Goal: Information Seeking & Learning: Learn about a topic

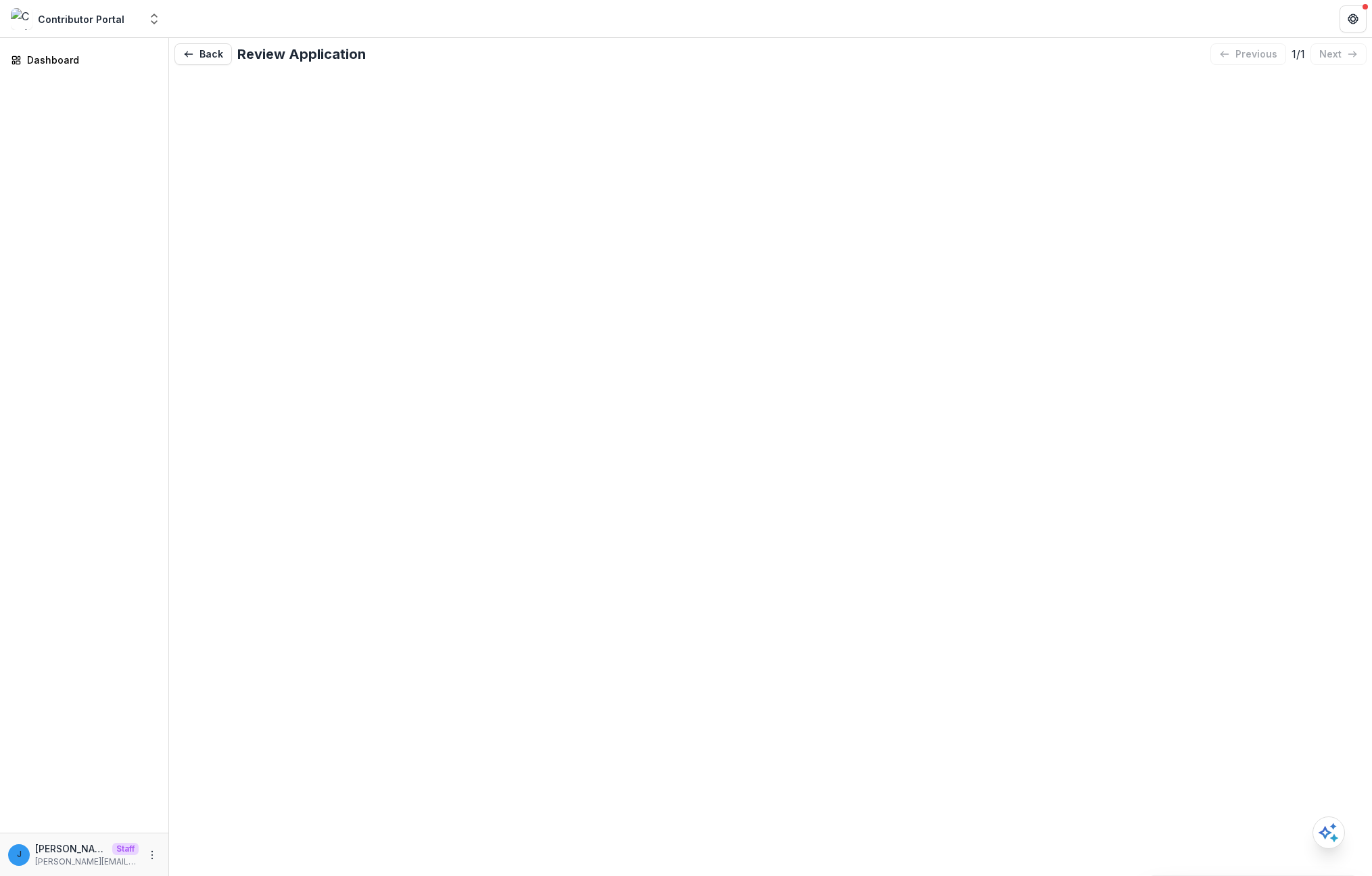
click at [659, 116] on div "Back Review Application previous 1 / 1 next" at bounding box center [771, 456] width 1203 height 837
drag, startPoint x: 593, startPoint y: 310, endPoint x: 652, endPoint y: 184, distance: 139.1
click at [586, 310] on div "Back Review Application previous 1 / 1 next" at bounding box center [771, 456] width 1203 height 837
drag, startPoint x: 351, startPoint y: 113, endPoint x: 250, endPoint y: 73, distance: 108.6
click at [350, 113] on div "Back Review Application previous 1 / 1 next" at bounding box center [771, 456] width 1203 height 837
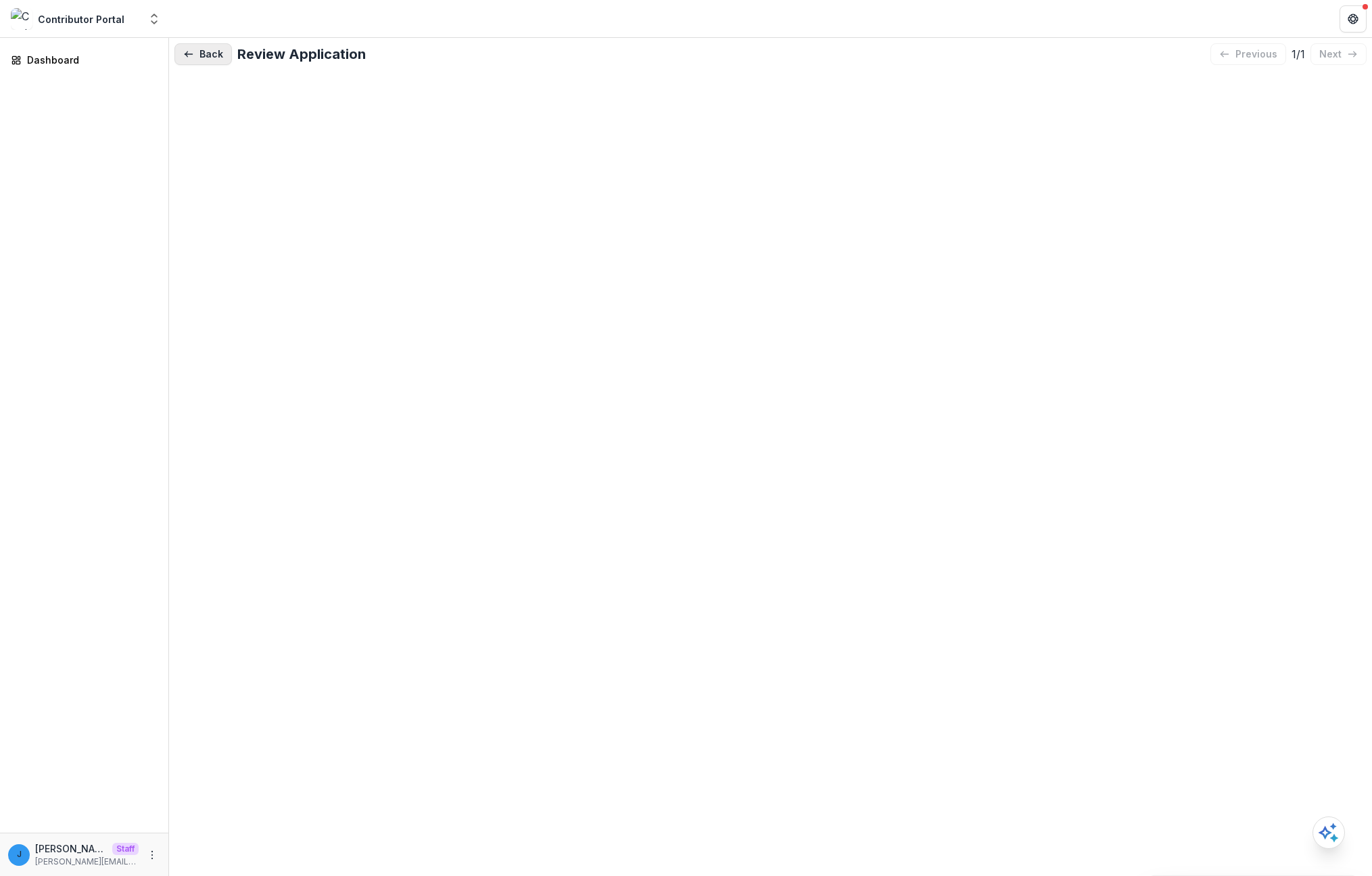
click at [221, 58] on button "Back" at bounding box center [203, 55] width 58 height 22
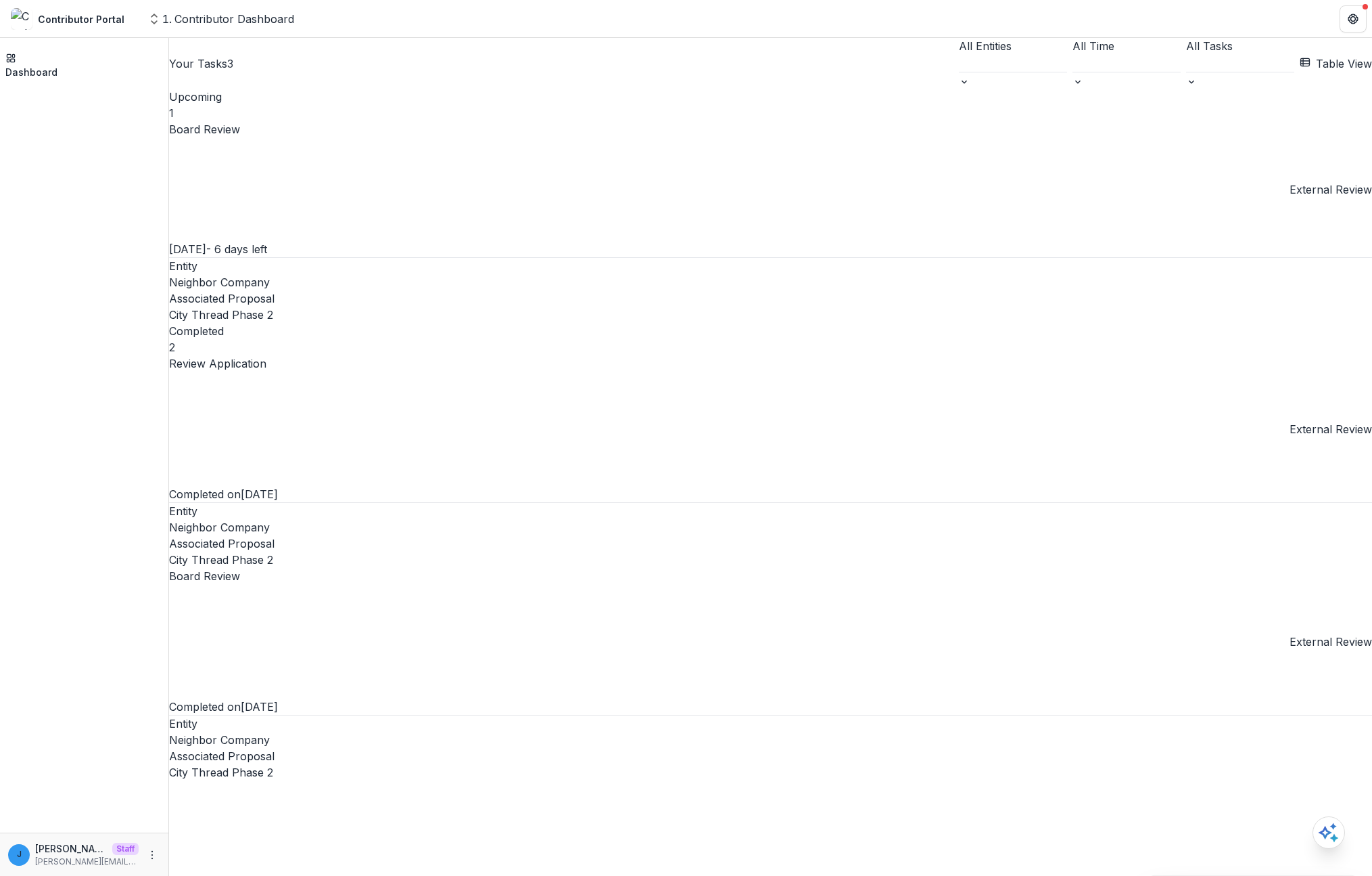
click at [268, 138] on link "Board Review" at bounding box center [218, 128] width 98 height 16
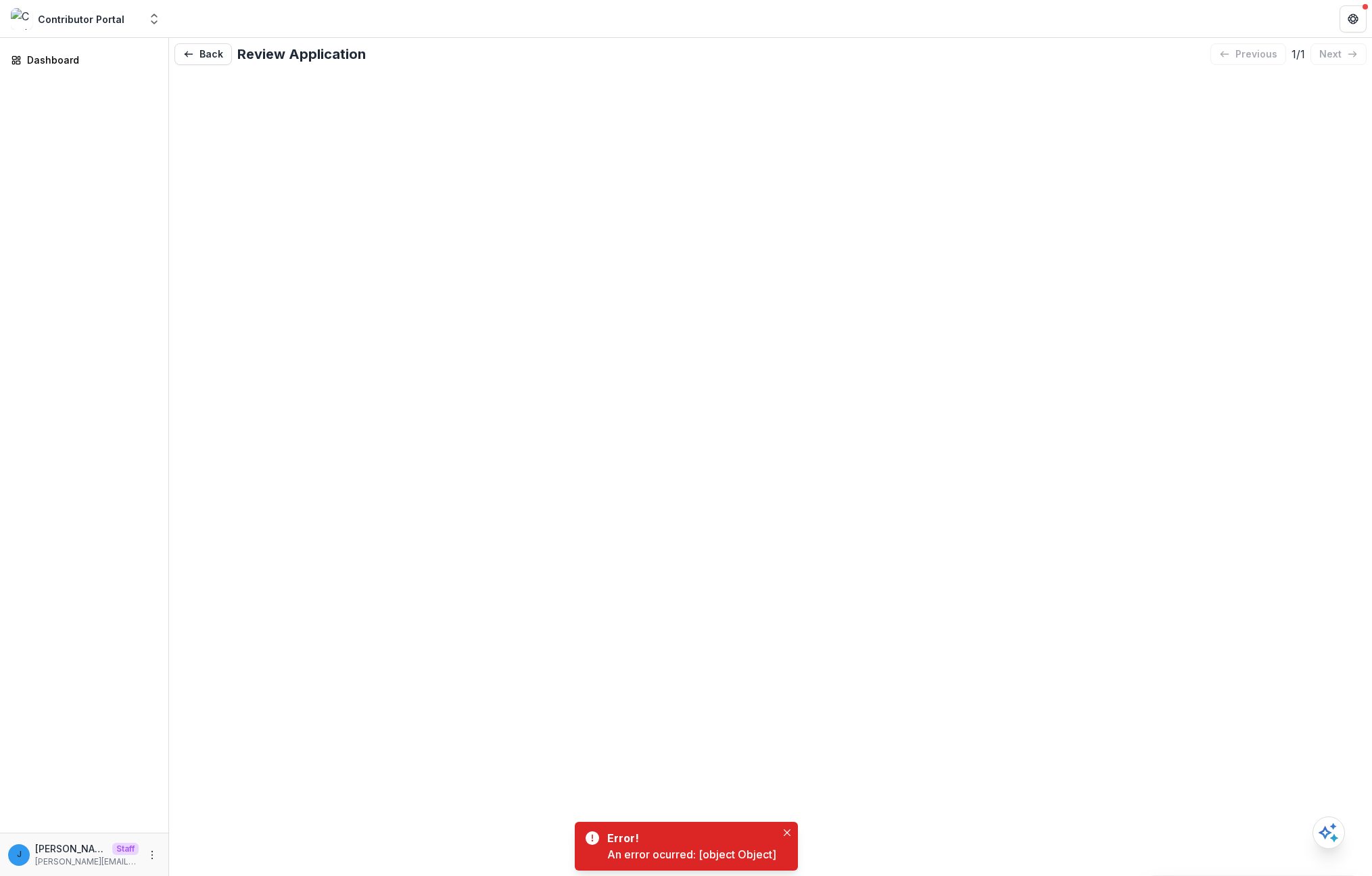
click at [213, 67] on div "Back Review Application previous 1 / 1 next" at bounding box center [771, 456] width 1203 height 837
click at [222, 50] on button "Back" at bounding box center [203, 55] width 58 height 22
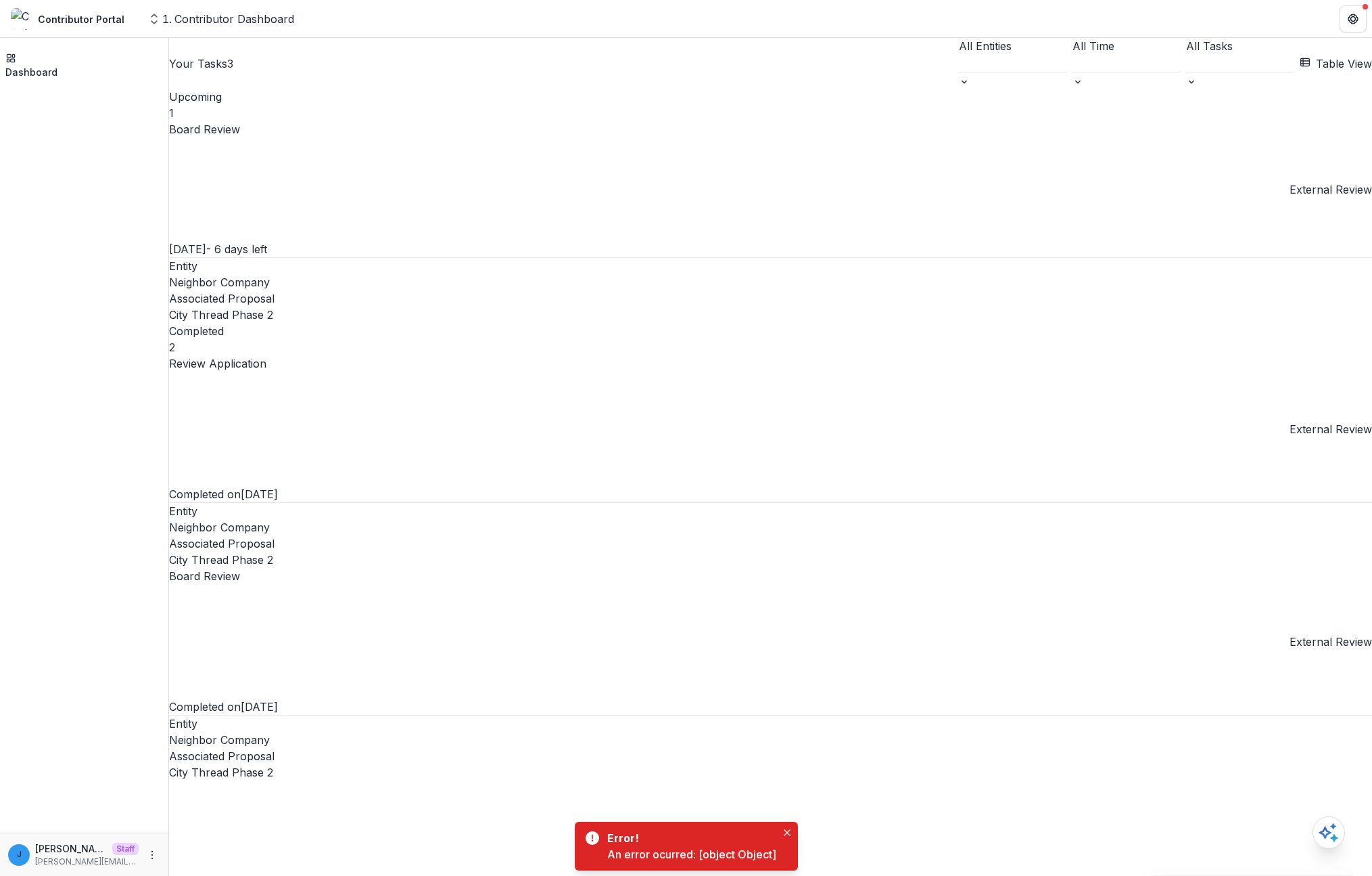
click at [278, 355] on link "Review Application" at bounding box center [224, 362] width 109 height 16
click at [268, 138] on link "Board Review" at bounding box center [218, 128] width 98 height 16
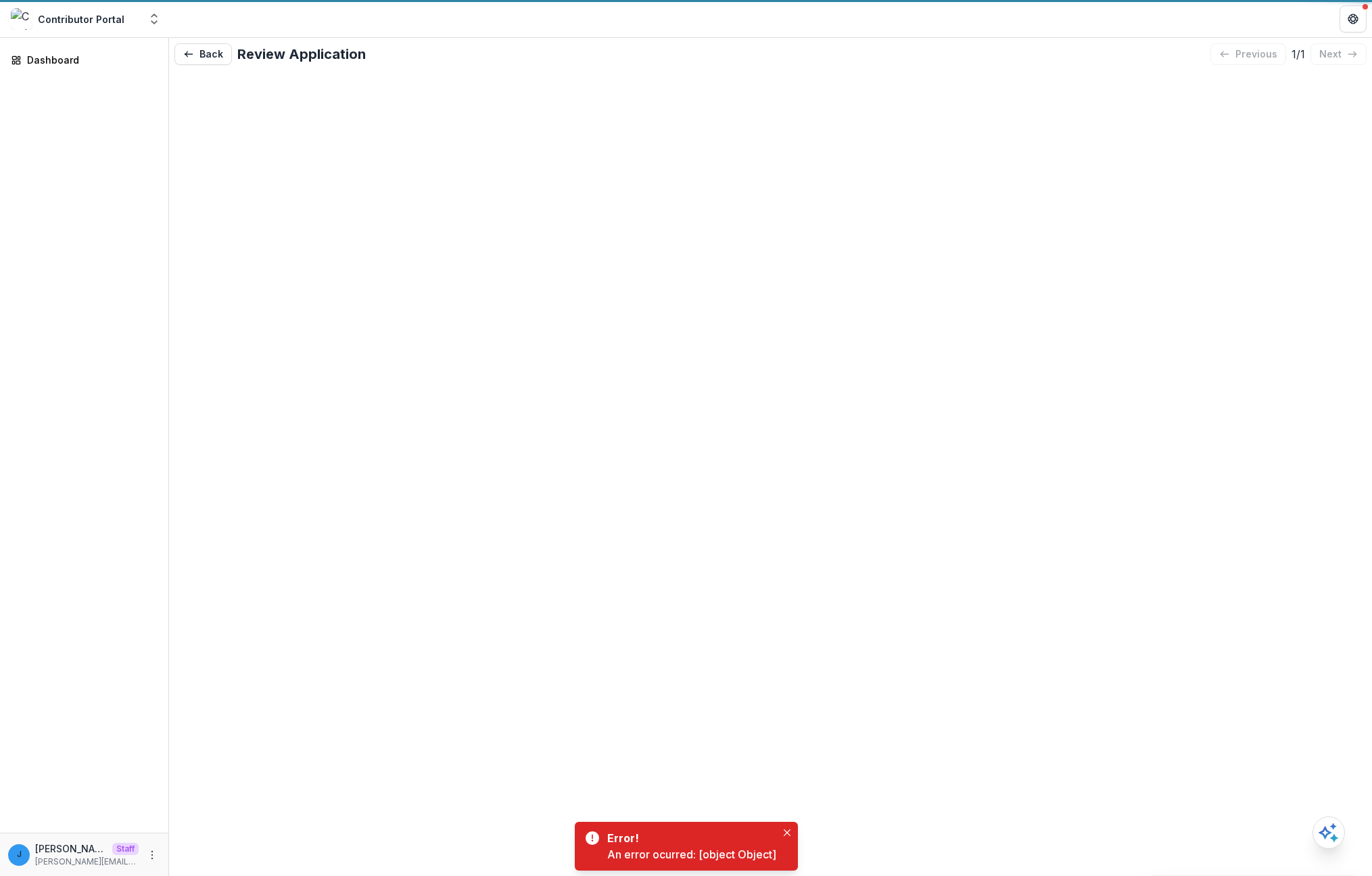
drag, startPoint x: 405, startPoint y: 205, endPoint x: 350, endPoint y: 211, distance: 55.3
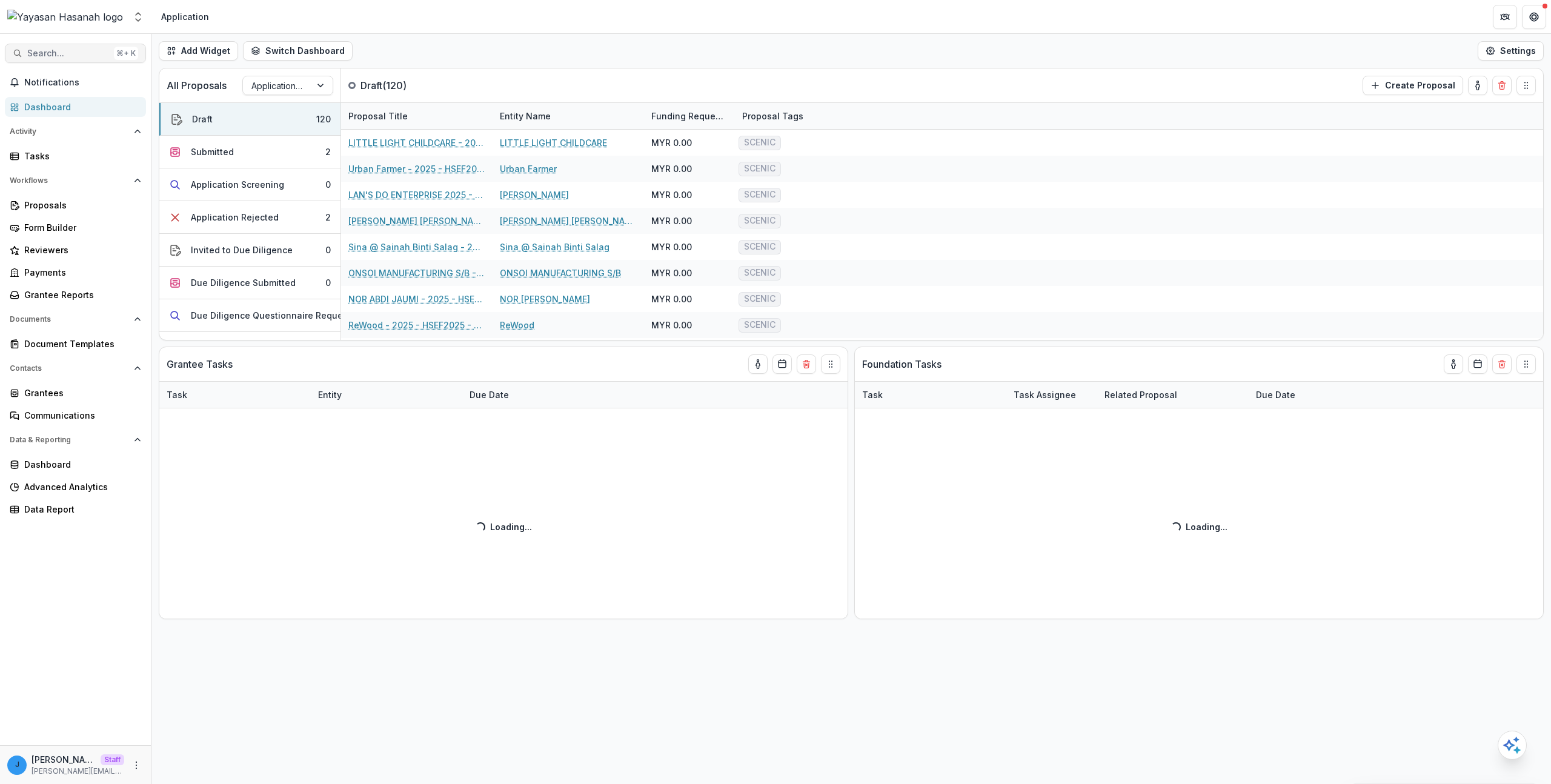
click at [80, 60] on button "Search... ⌘ + K" at bounding box center [75, 53] width 141 height 20
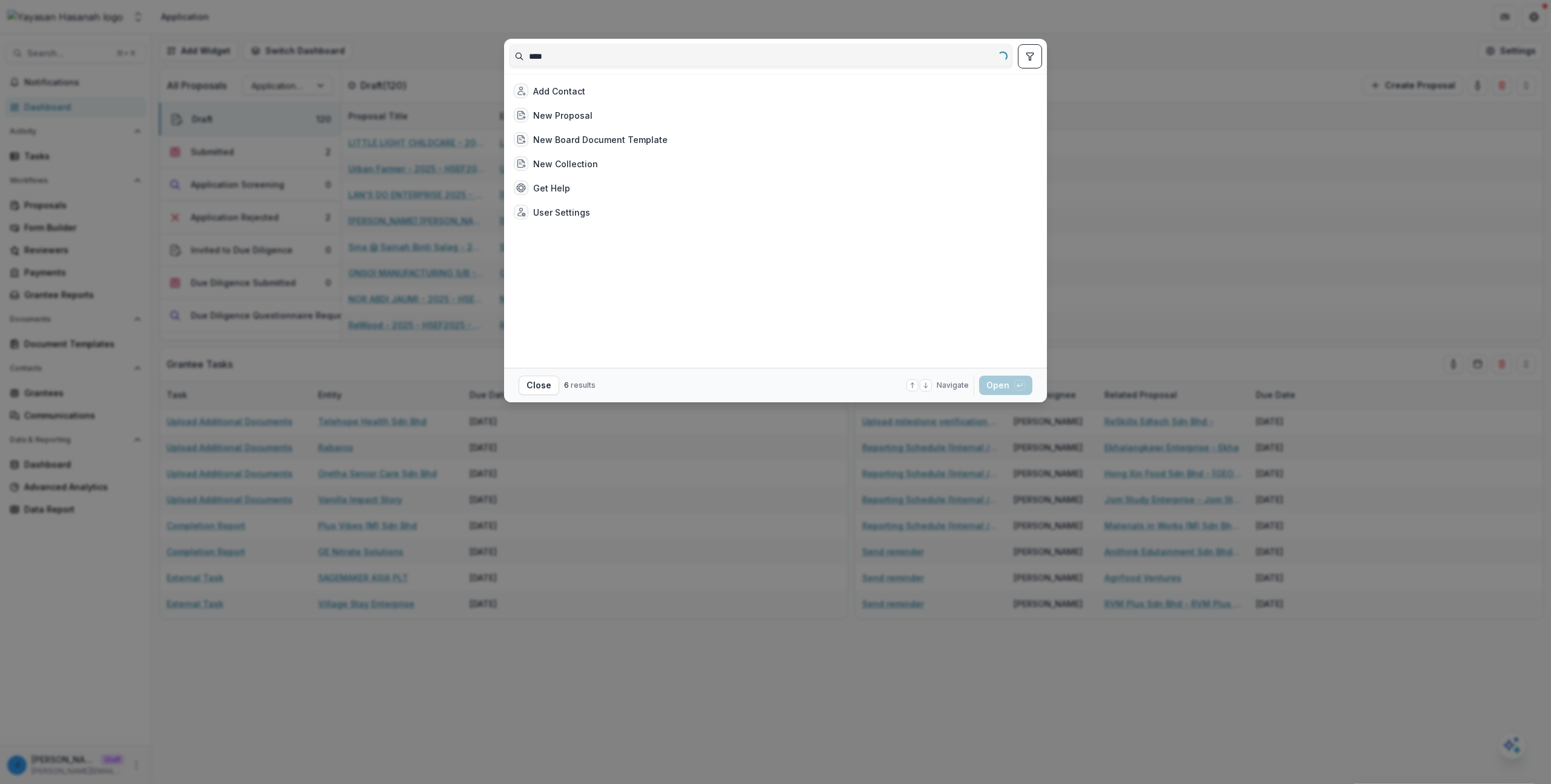
type input "*****"
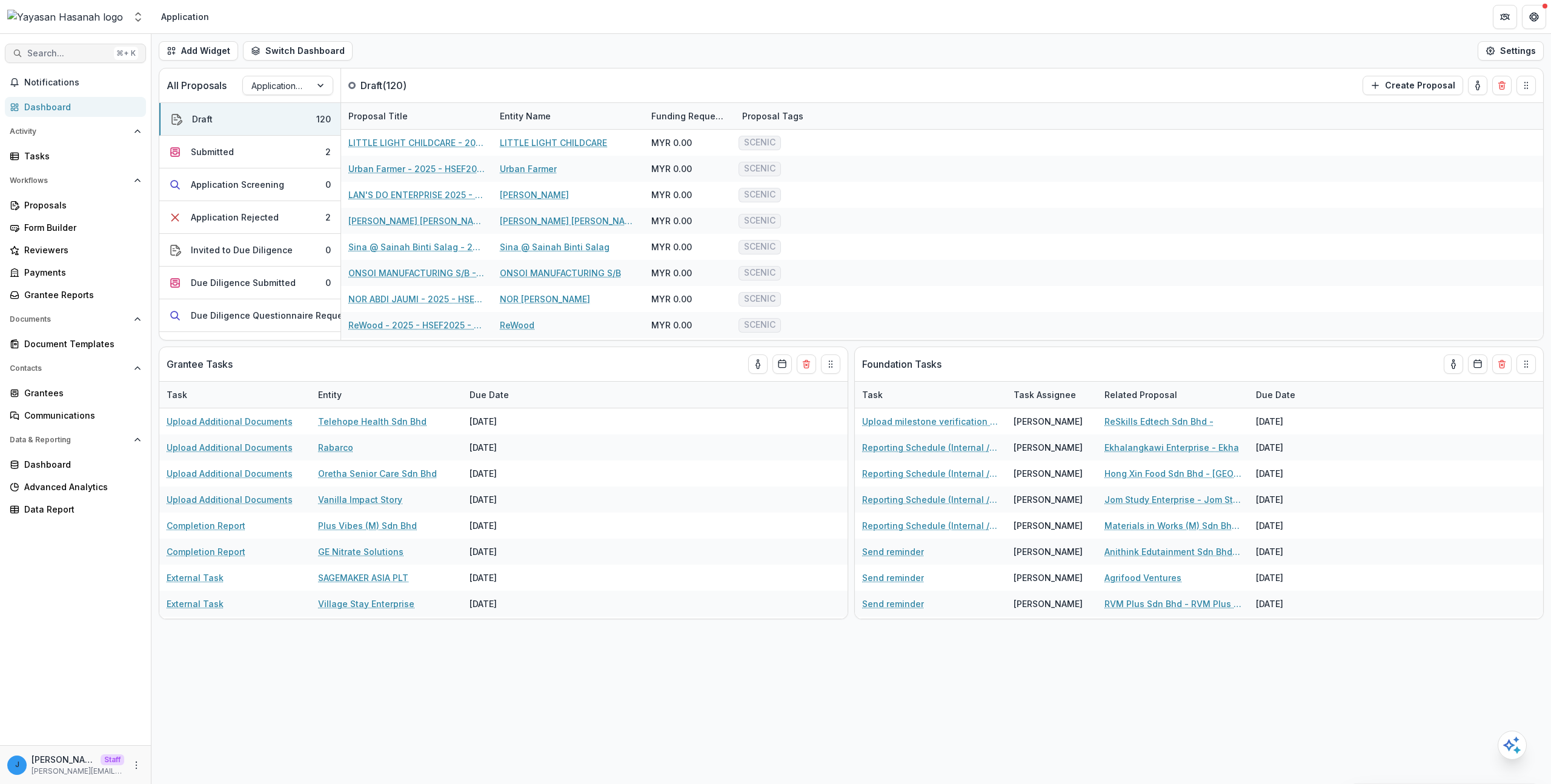
click at [110, 49] on button "Search... ⌘ + K" at bounding box center [75, 53] width 141 height 20
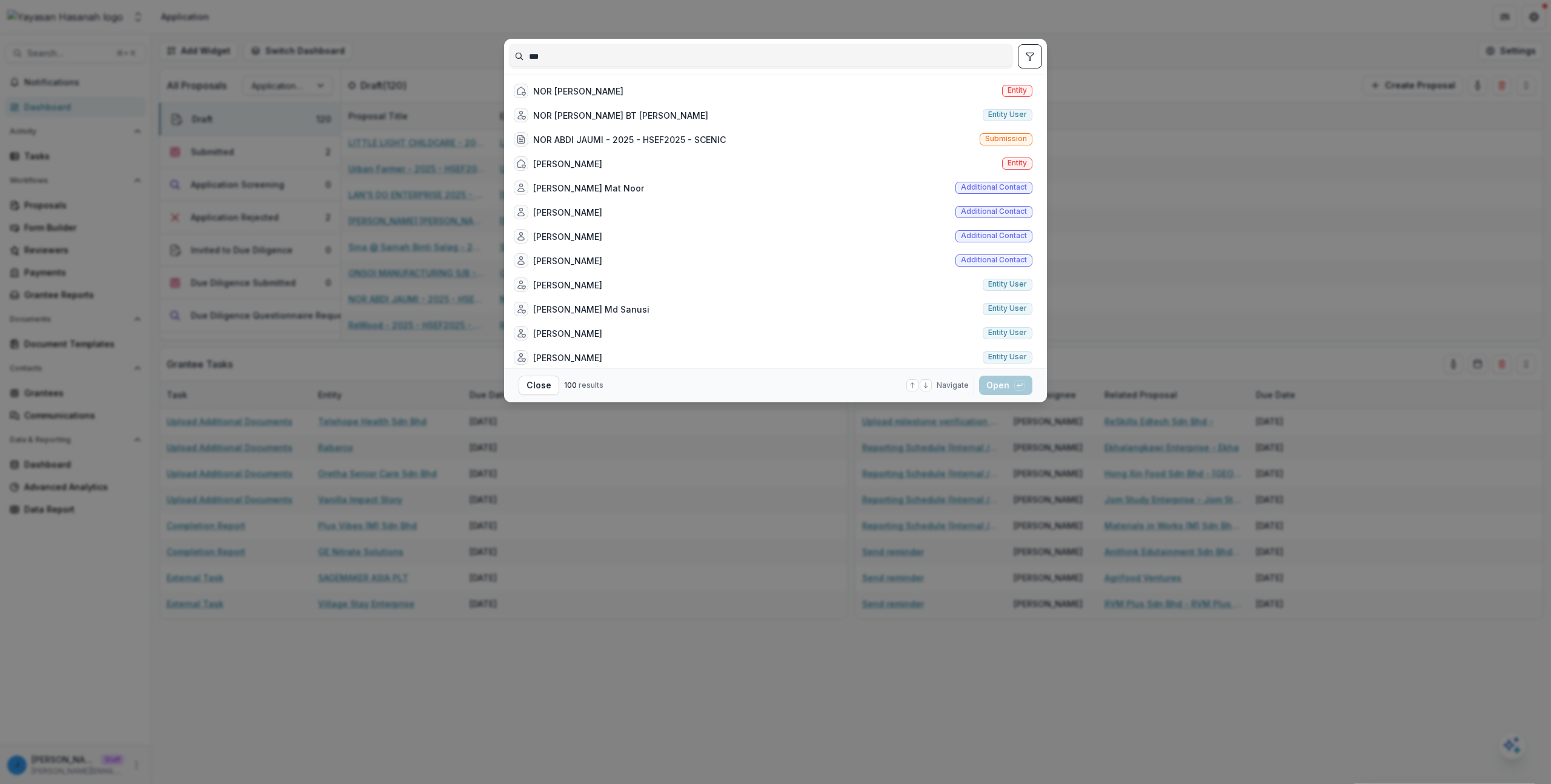
type input "***"
click at [367, 257] on div "*** NOR ABDI JAUMI Entity NOR ZAINA WARDAH BT MOHAMAD ARIFF Entity user NOR ABD…" at bounding box center [775, 392] width 1551 height 784
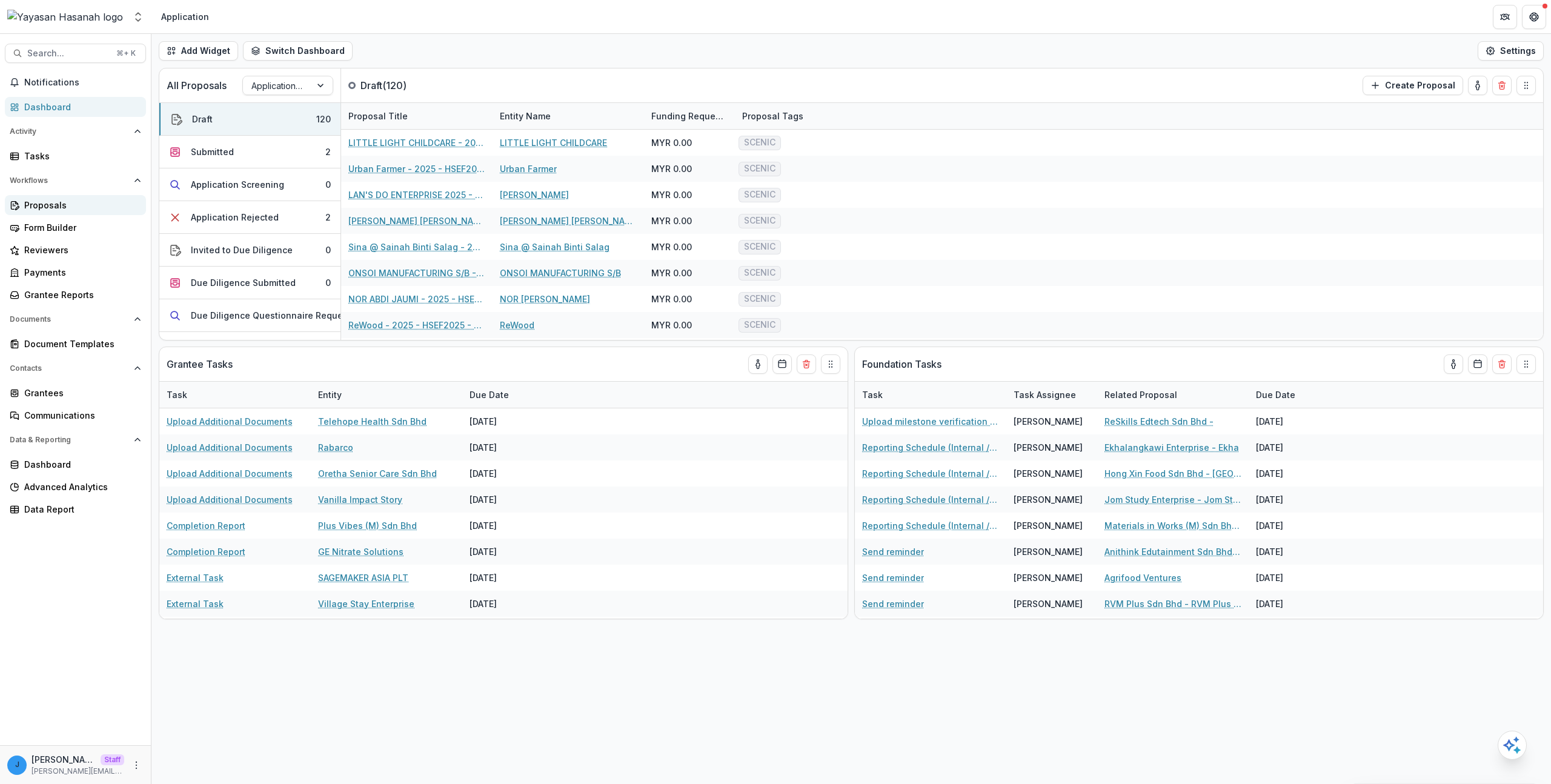
click at [80, 207] on div "Proposals" at bounding box center [80, 205] width 112 height 13
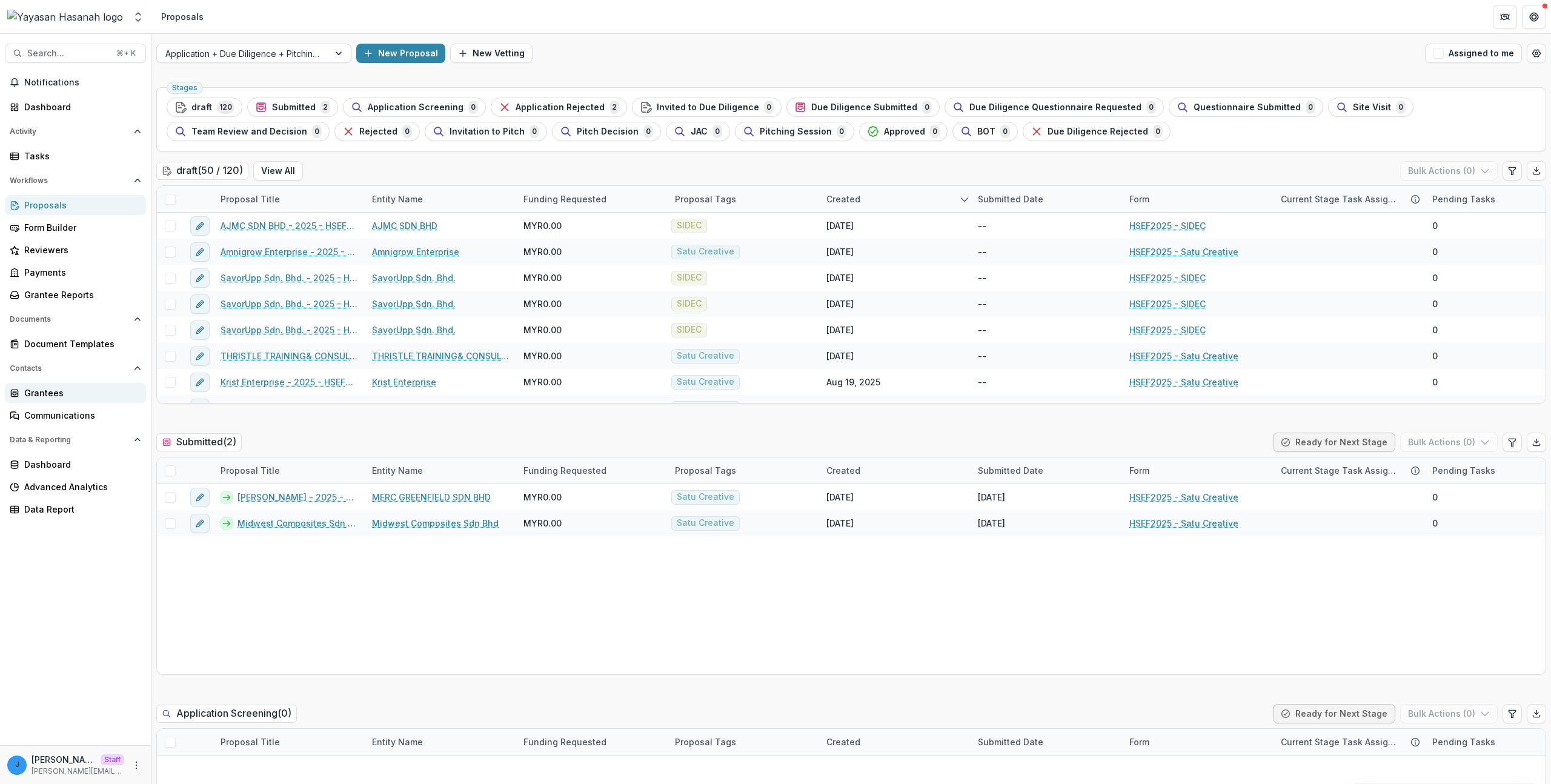
click at [74, 397] on div "Grantees" at bounding box center [80, 393] width 112 height 13
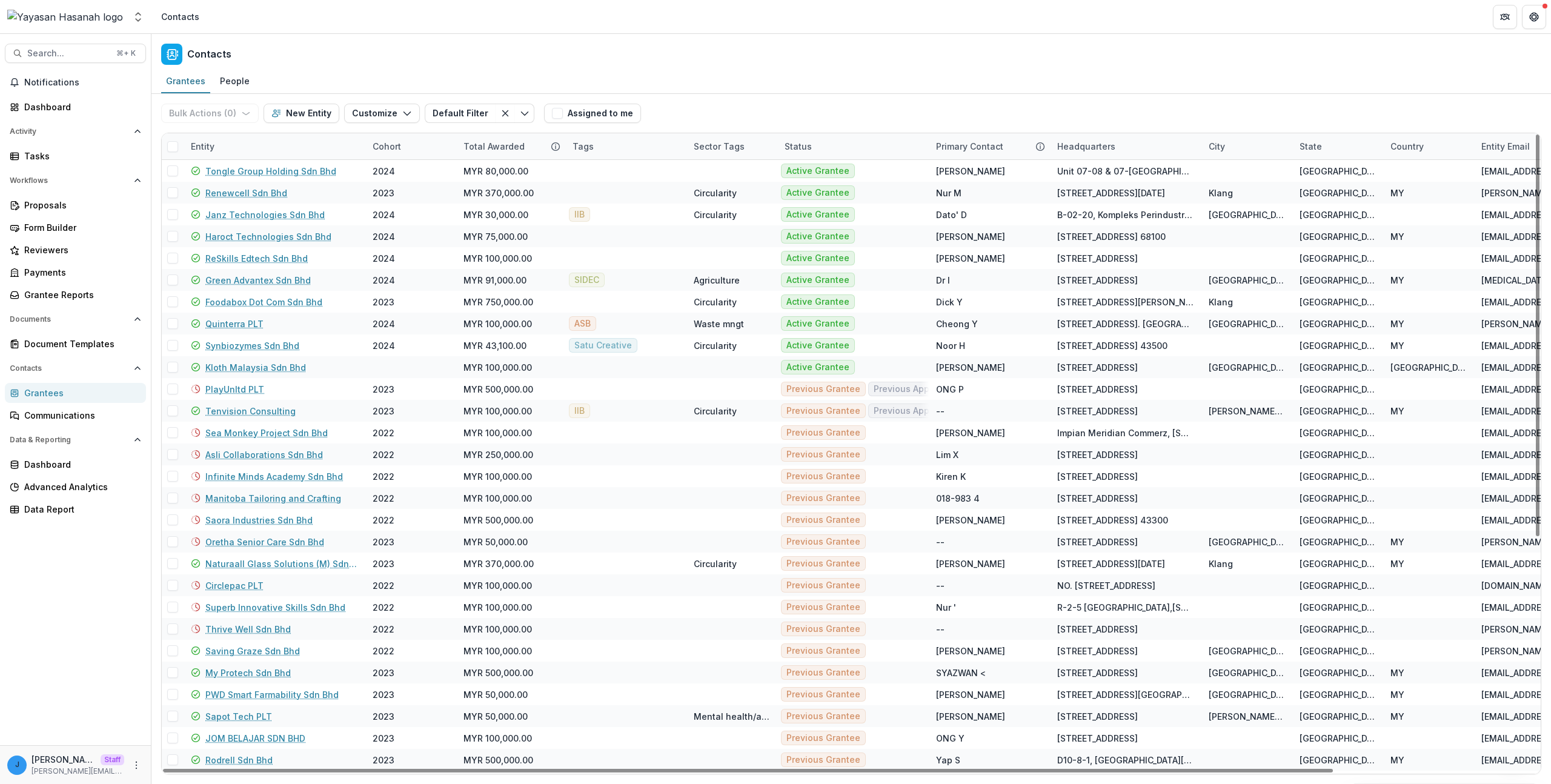
click at [249, 146] on div "Entity" at bounding box center [274, 146] width 182 height 26
click at [253, 172] on input at bounding box center [259, 174] width 146 height 20
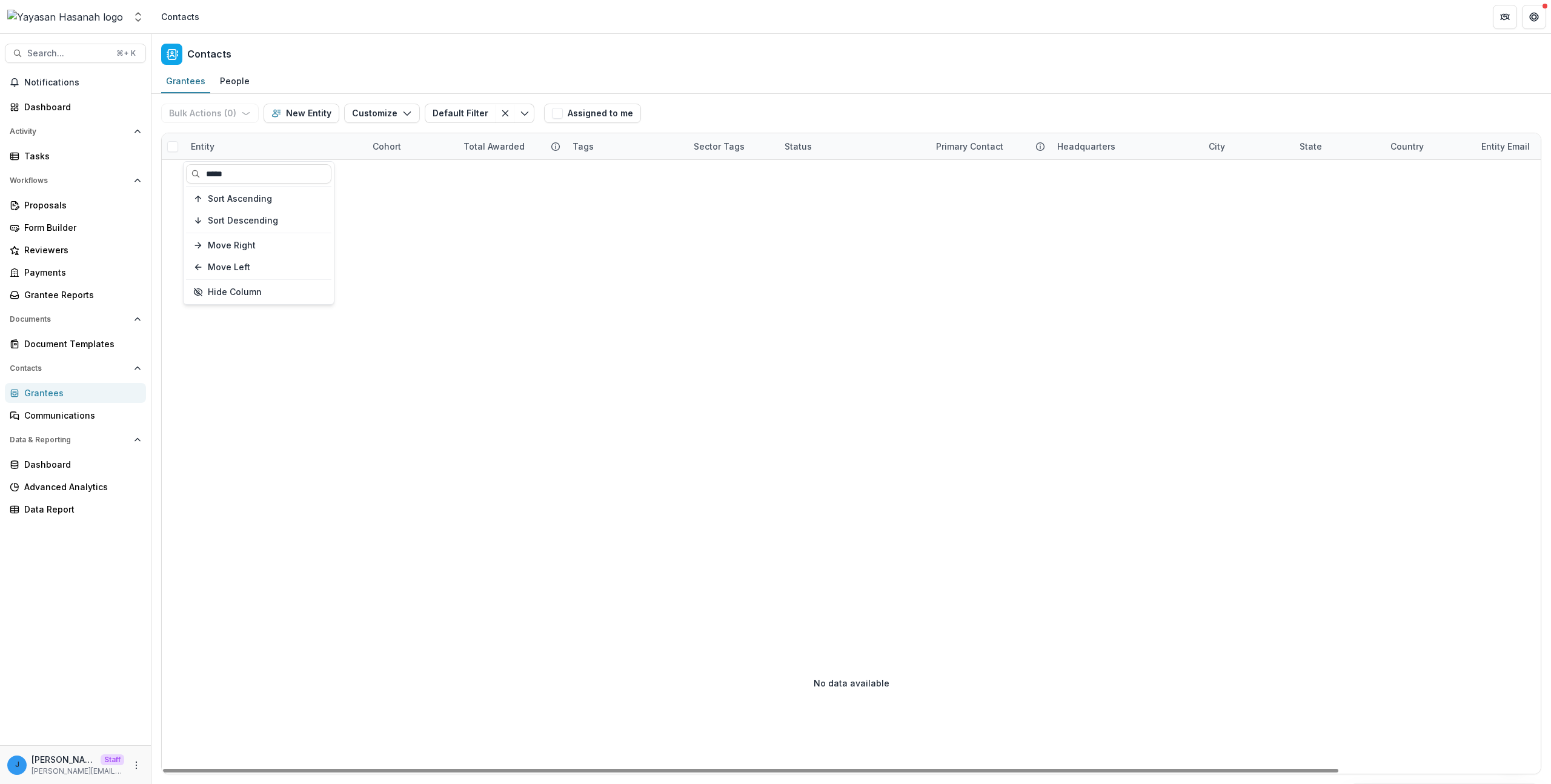
type input "*****"
click at [712, 43] on div "Contacts" at bounding box center [851, 52] width 1399 height 36
click at [266, 155] on div "Entity" at bounding box center [274, 146] width 182 height 26
click at [271, 180] on input "*****" at bounding box center [259, 174] width 146 height 20
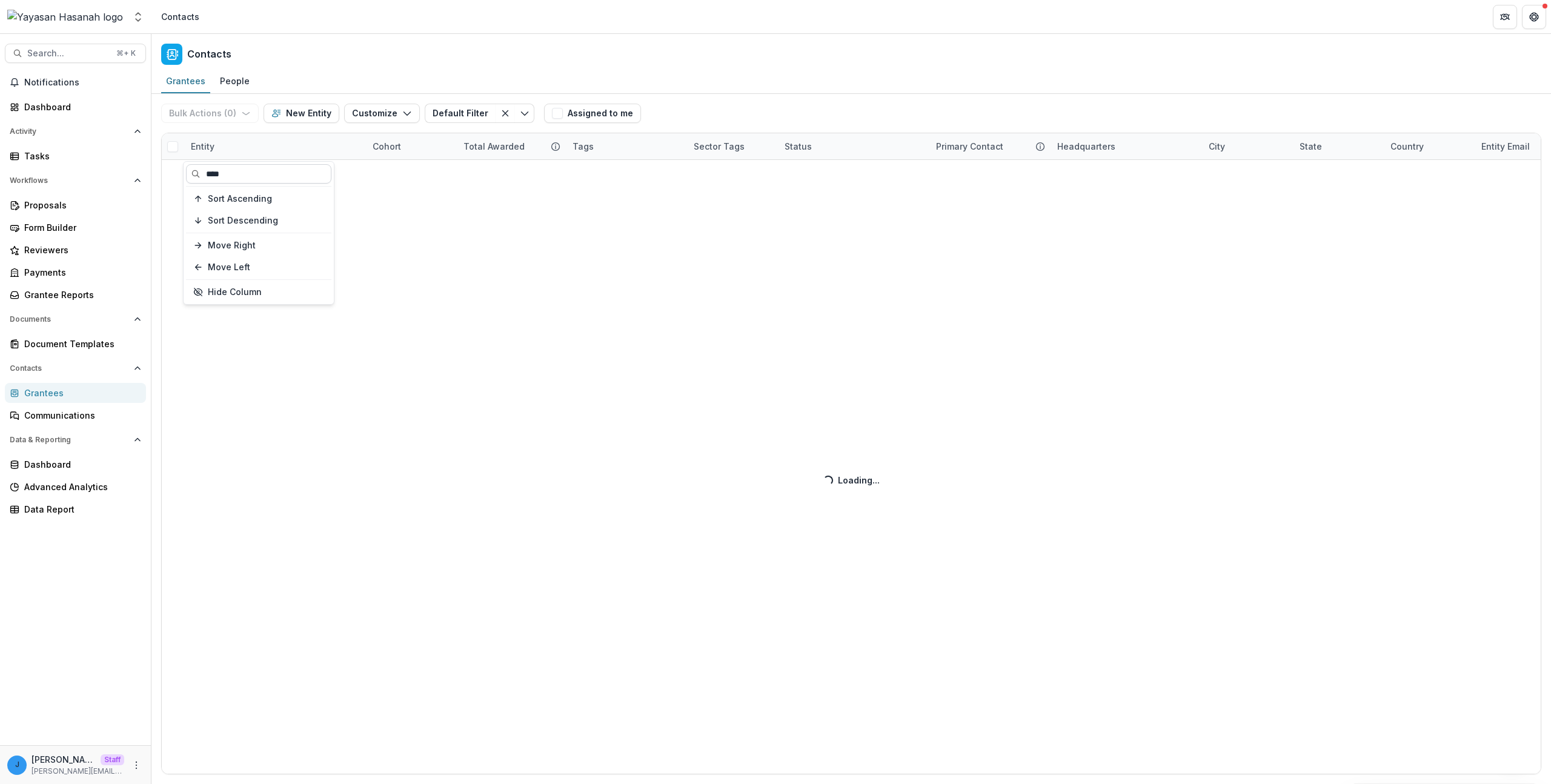
type input "*****"
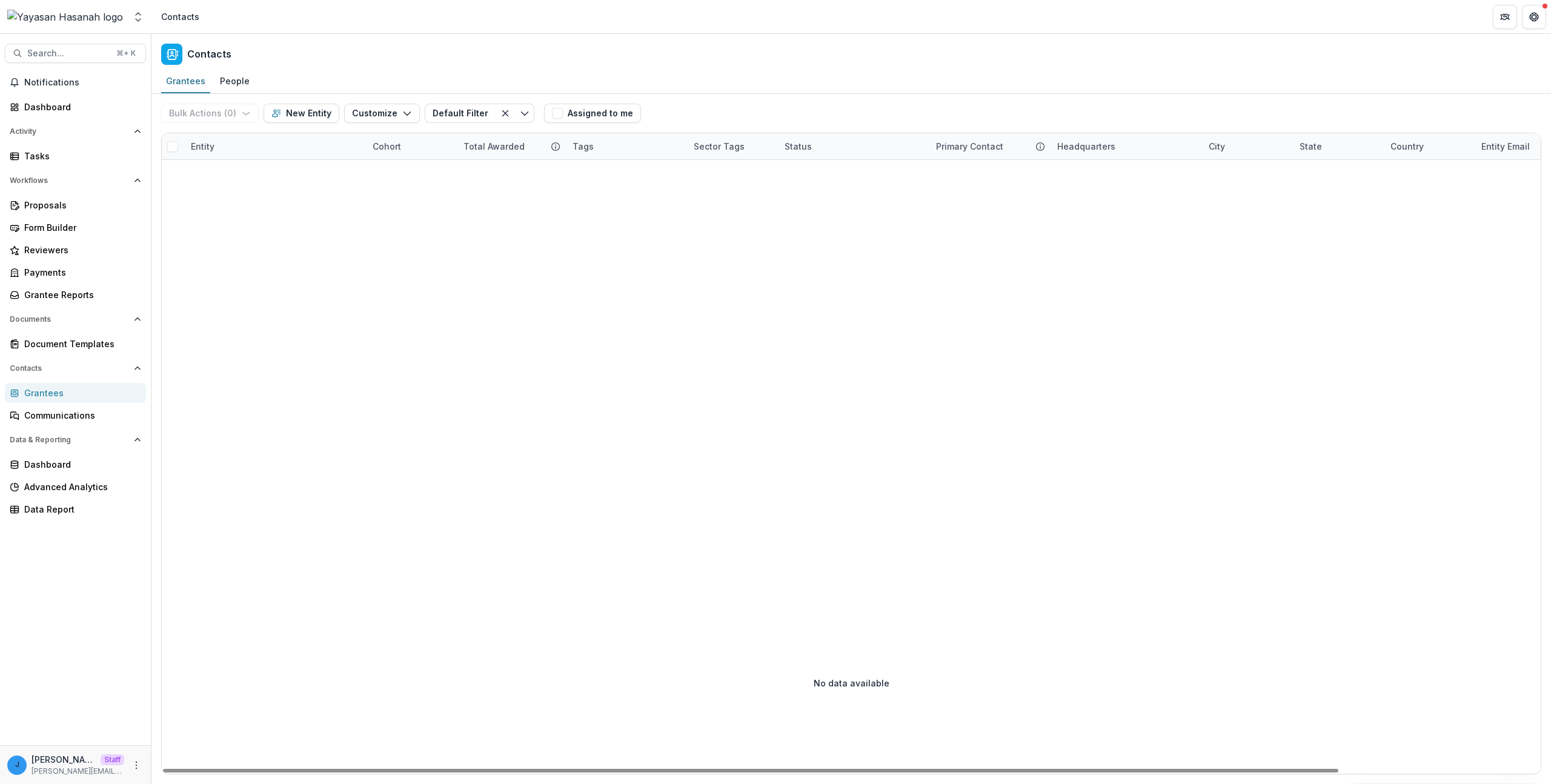
click at [245, 165] on div at bounding box center [969, 375] width 1615 height 432
click at [240, 146] on div "Entity" at bounding box center [274, 146] width 182 height 26
click at [251, 173] on input "*****" at bounding box center [259, 174] width 146 height 20
type input "*******"
click at [236, 151] on div "Entity" at bounding box center [274, 146] width 182 height 26
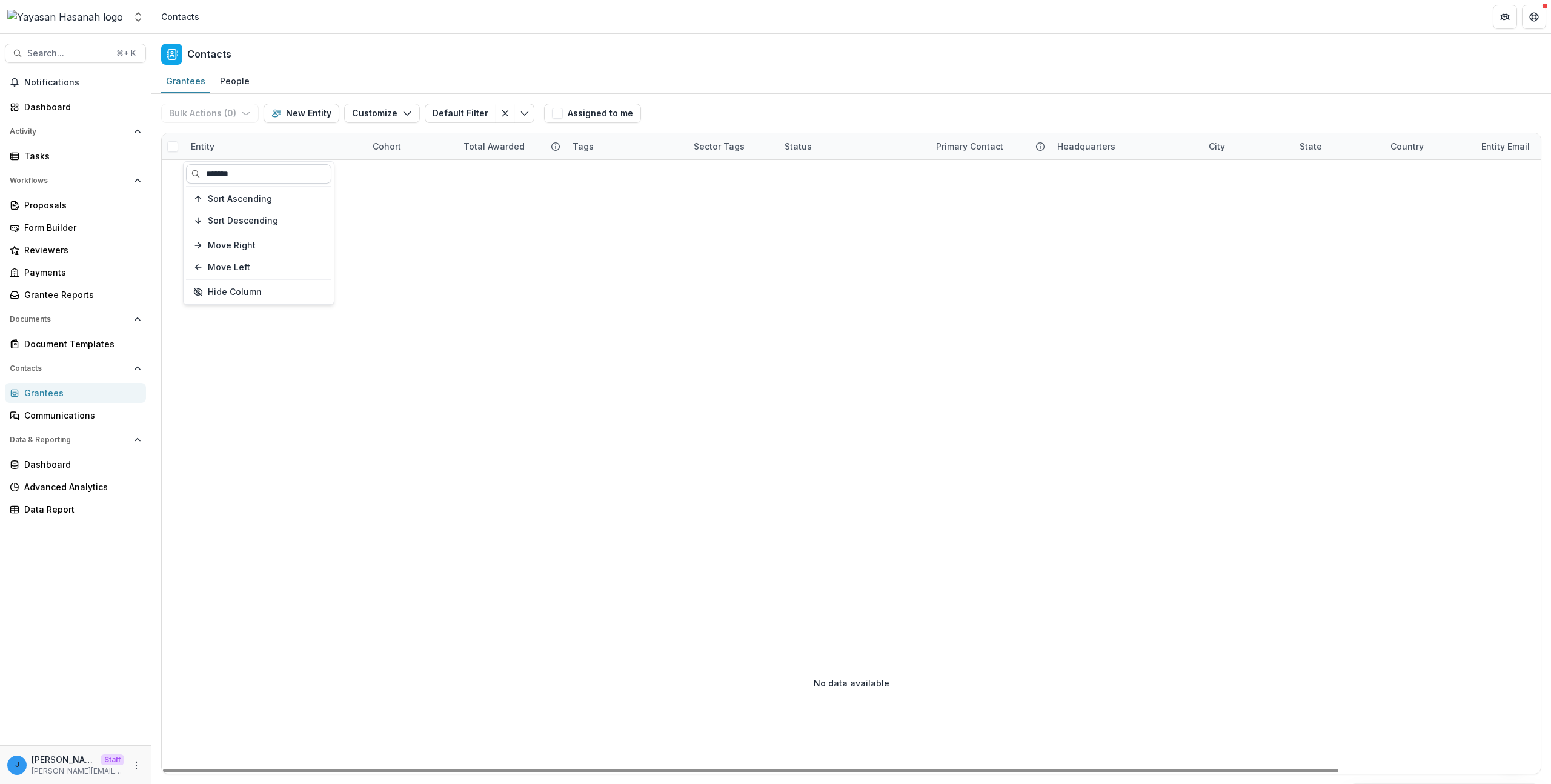
click at [279, 180] on input "*******" at bounding box center [259, 174] width 146 height 20
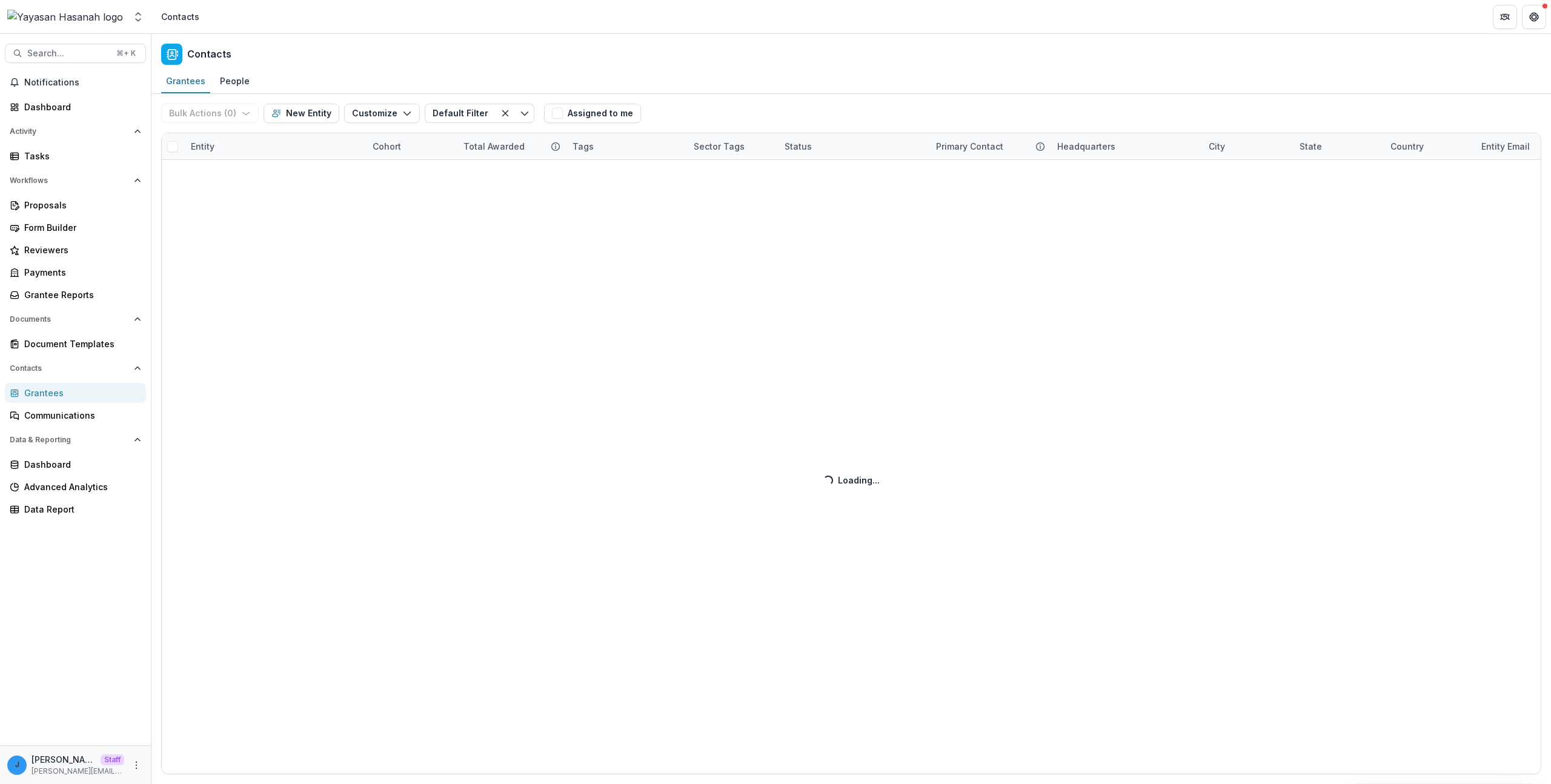
click at [765, 320] on div "Bulk Actions ( 0 ) Send Email Create Proposals Create Tasks New Entity Customiz…" at bounding box center [851, 439] width 1399 height 690
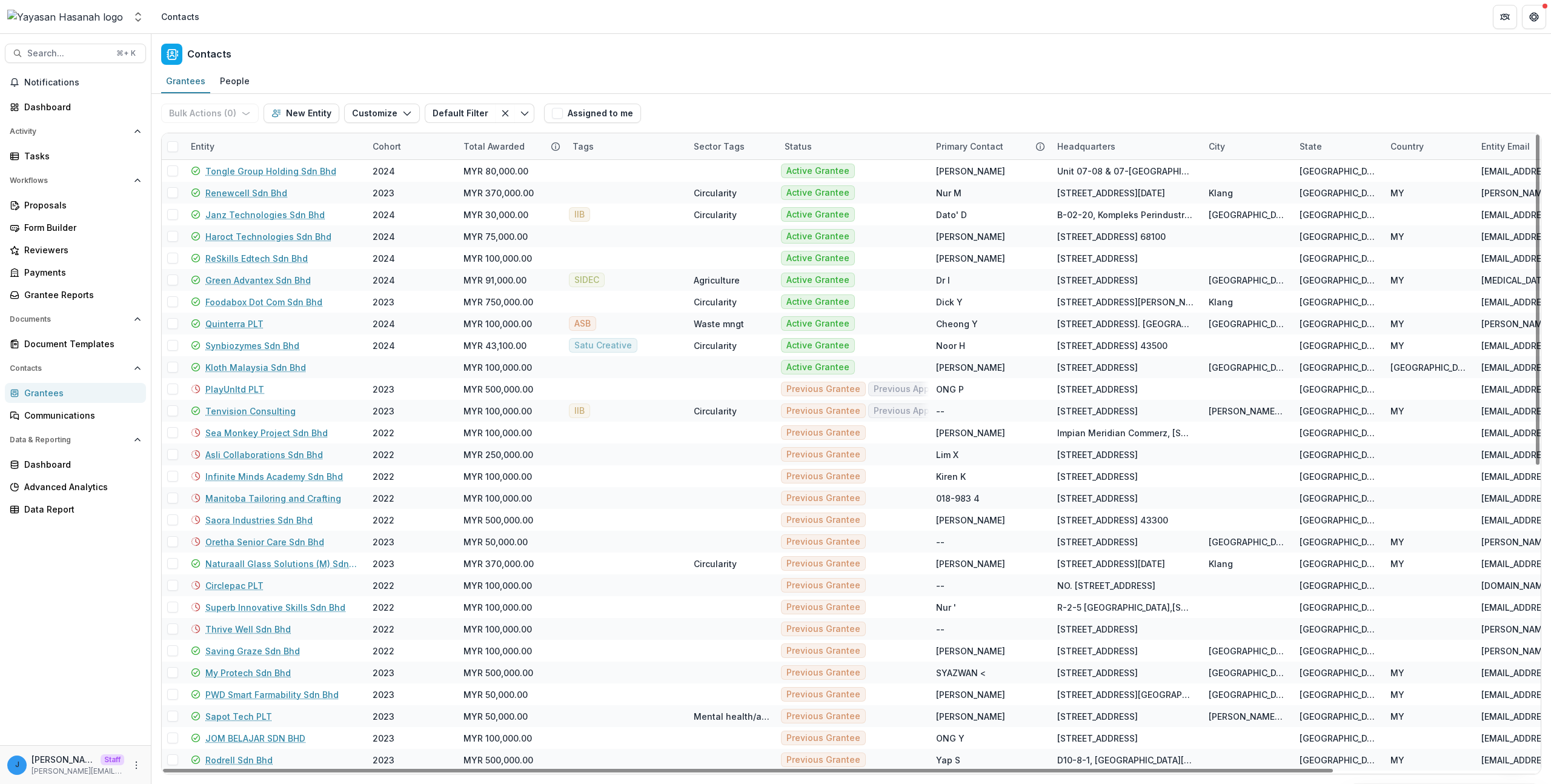
click at [239, 144] on div "Entity" at bounding box center [274, 146] width 182 height 26
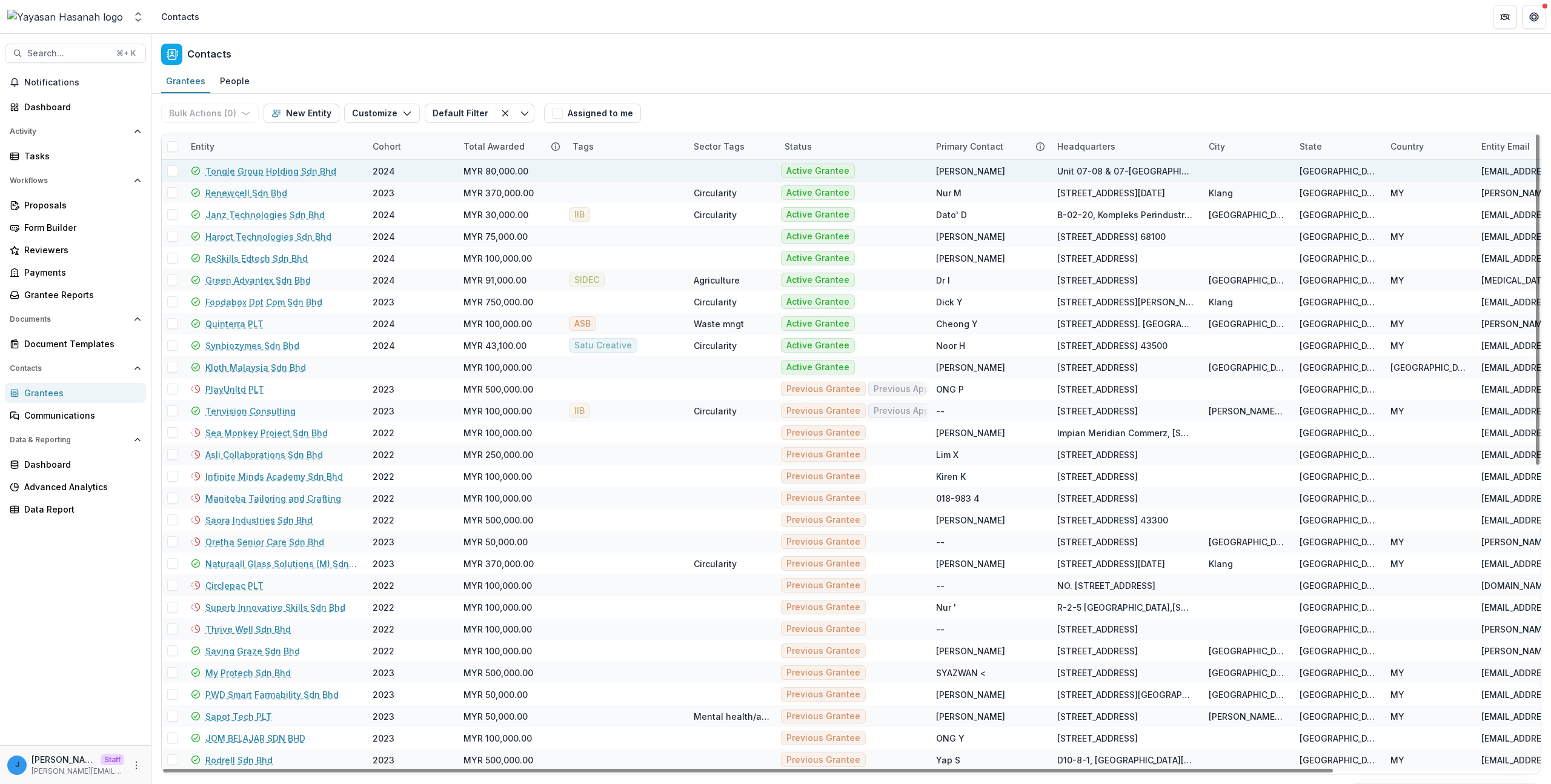
click at [243, 161] on div "Tongle Group Holding Sdn Bhd" at bounding box center [274, 170] width 167 height 22
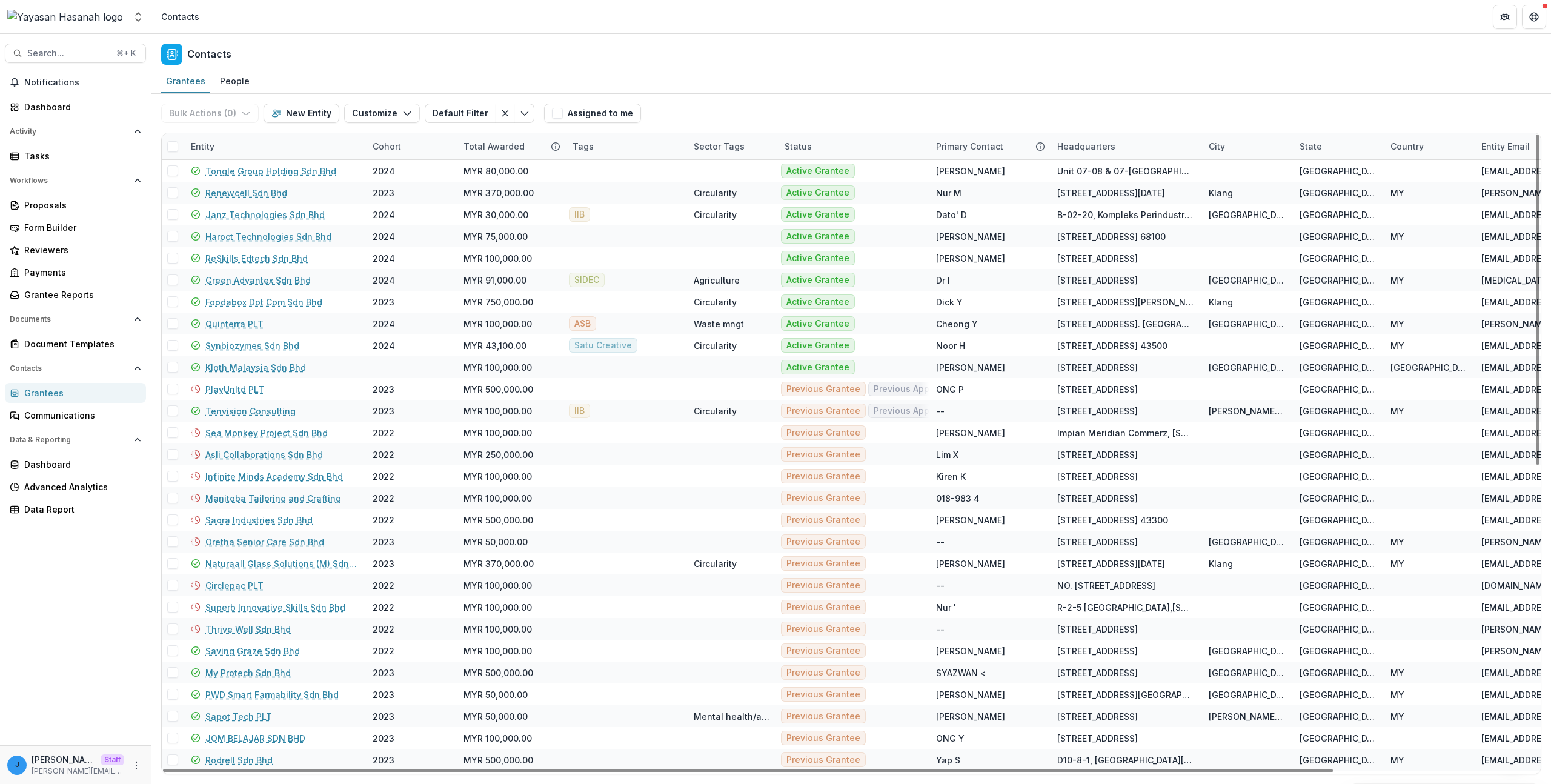
click at [231, 151] on div "Entity" at bounding box center [274, 146] width 182 height 26
click at [230, 162] on div "Sort Ascending Sort Descending Move Right Move Left Hide Column" at bounding box center [258, 232] width 149 height 142
click at [230, 173] on input at bounding box center [259, 174] width 146 height 20
type input "*"
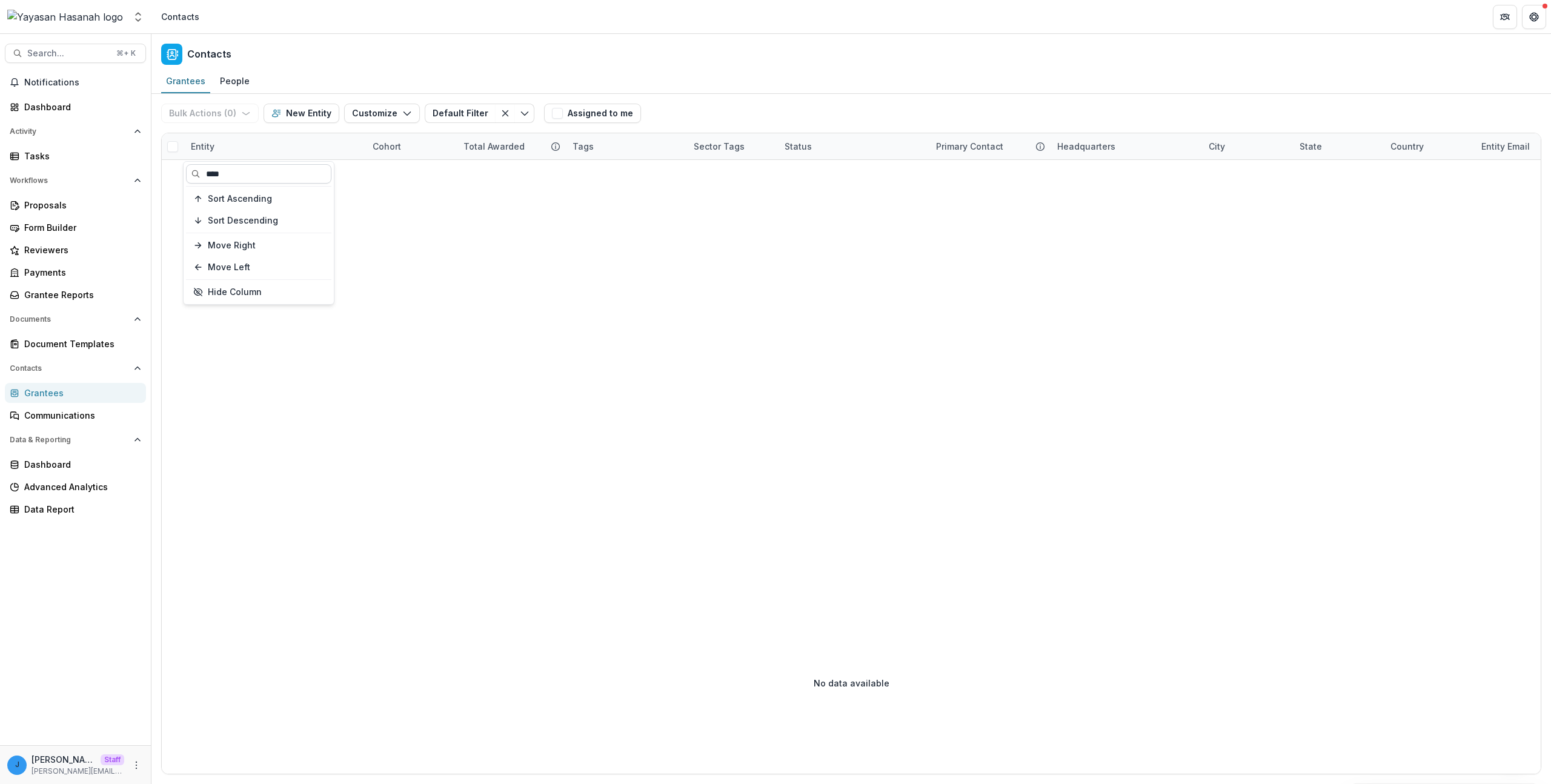
type input "*****"
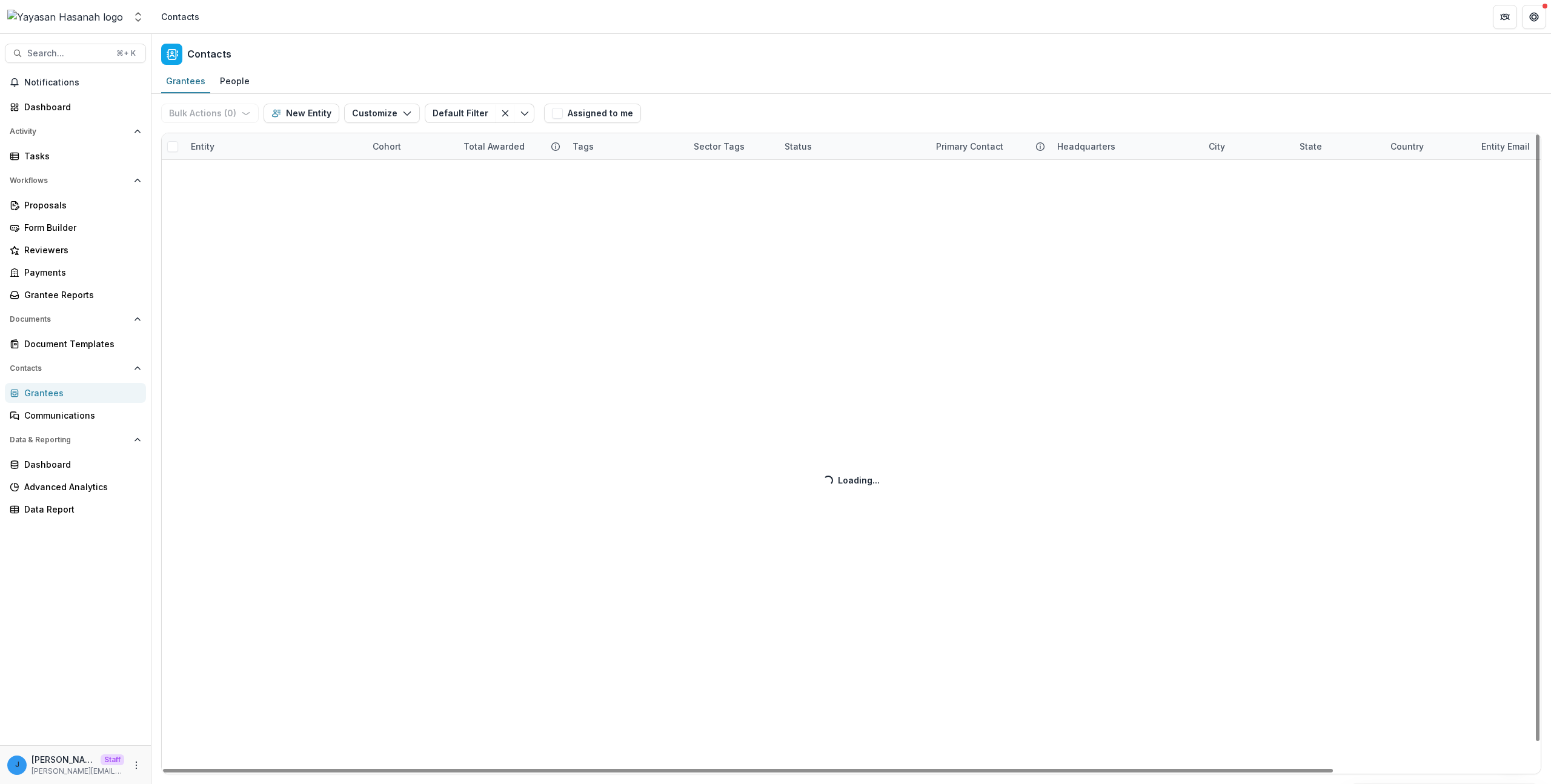
click at [433, 390] on div "Bulk Actions ( 0 ) Send Email Create Proposals Create Tasks New Entity Customiz…" at bounding box center [851, 439] width 1399 height 690
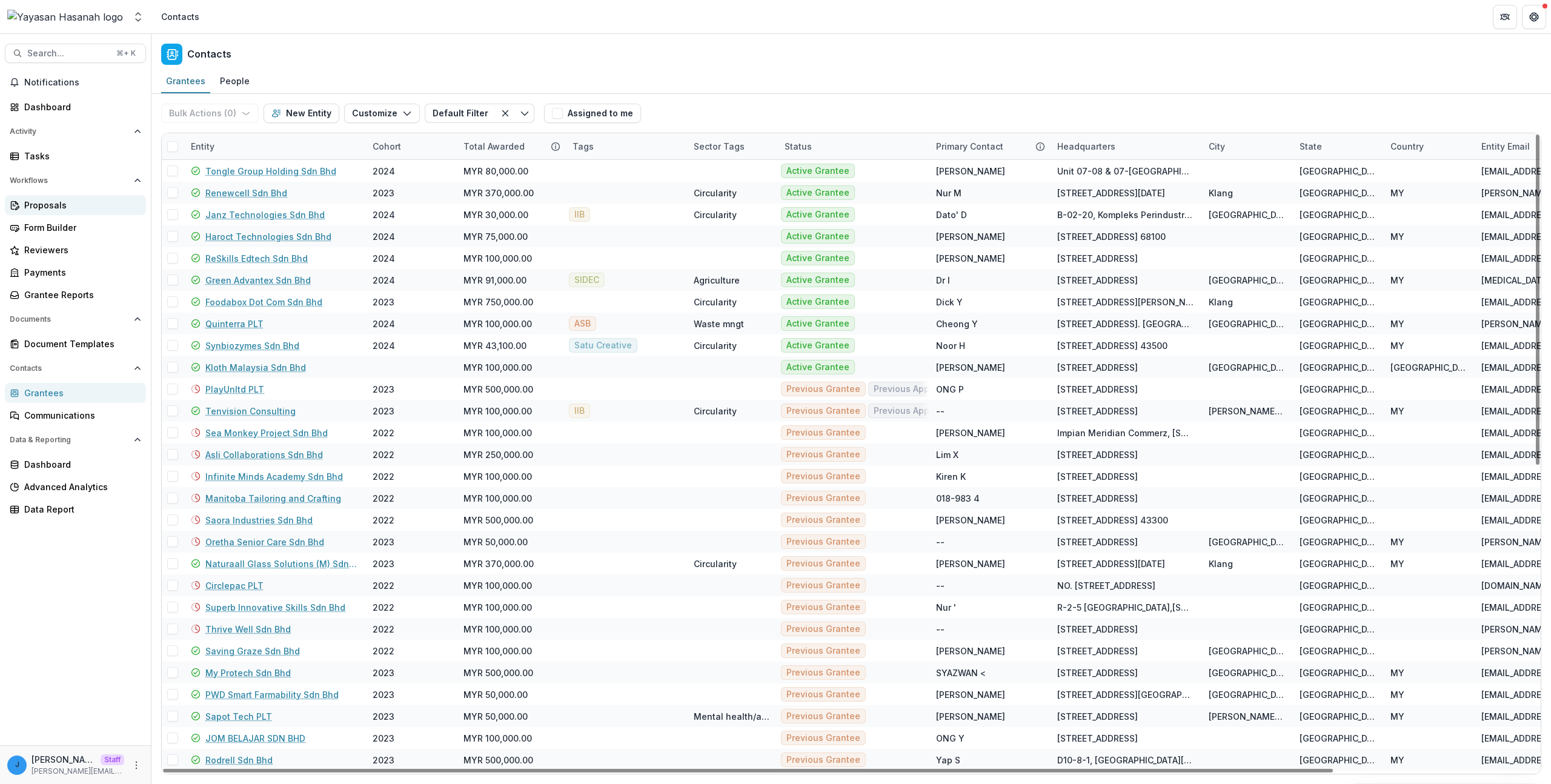
click at [74, 212] on link "Proposals" at bounding box center [75, 205] width 141 height 20
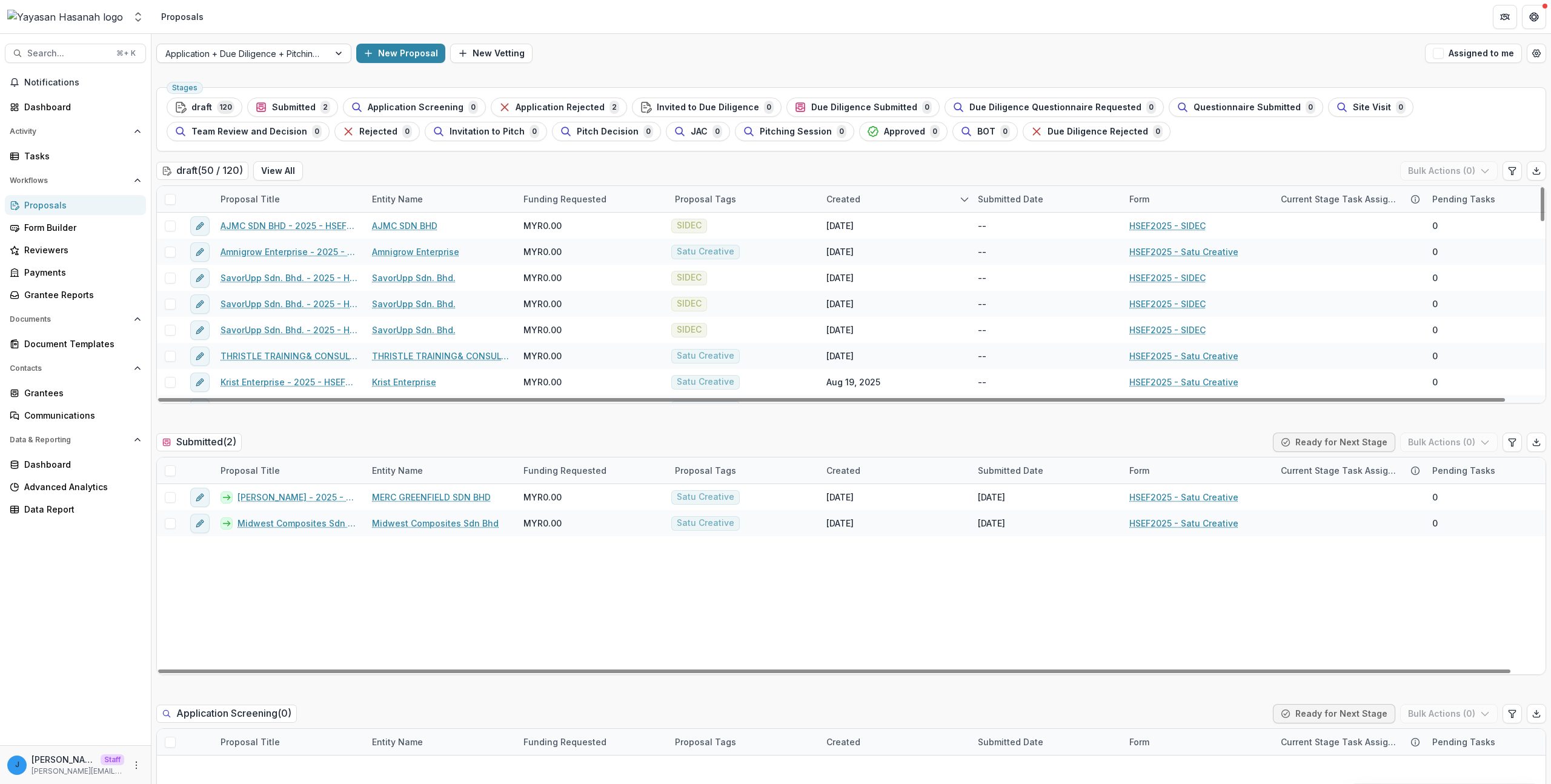
click at [236, 56] on div at bounding box center [243, 53] width 155 height 15
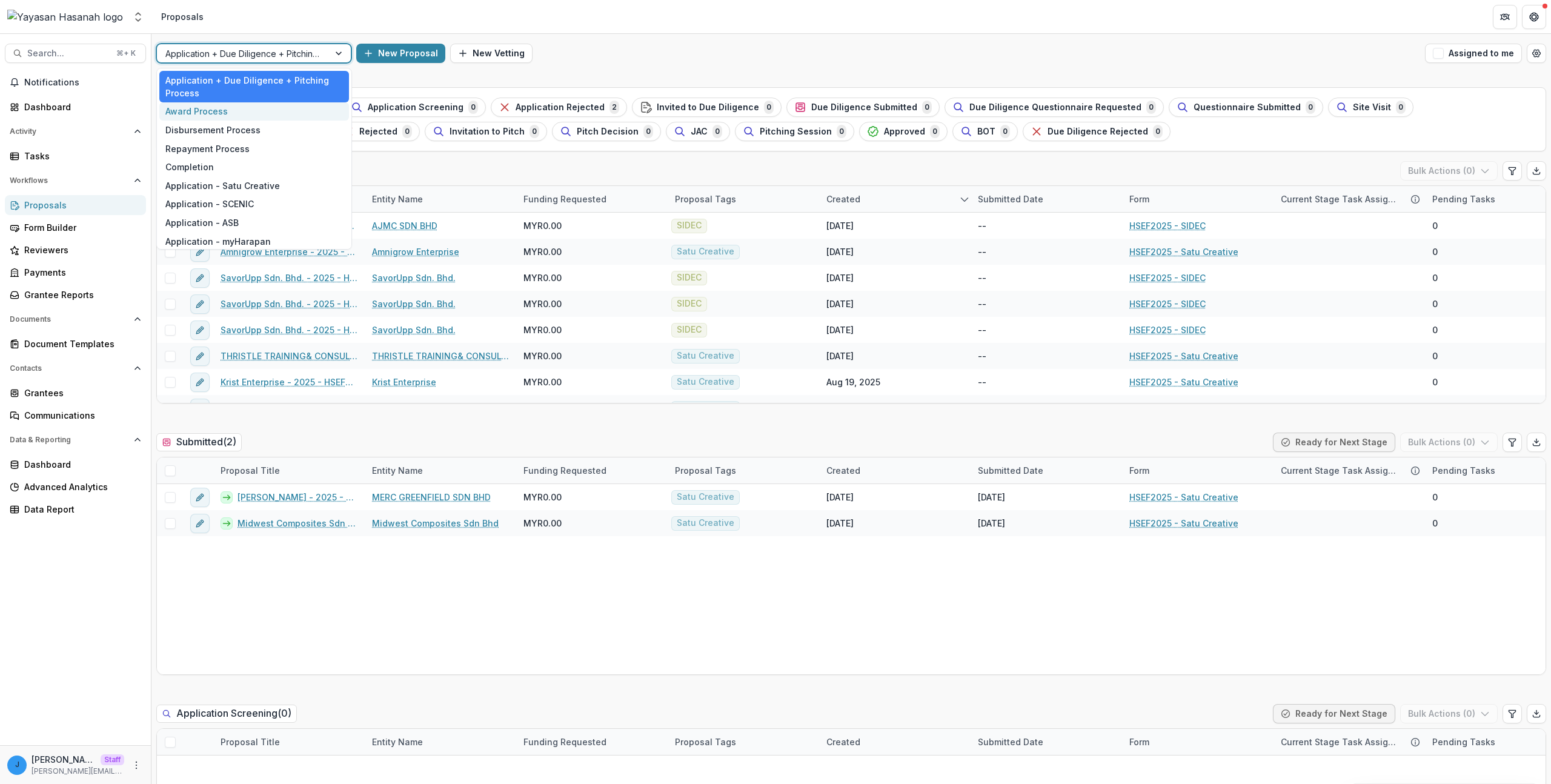
click at [240, 108] on div "Award Process" at bounding box center [254, 111] width 189 height 19
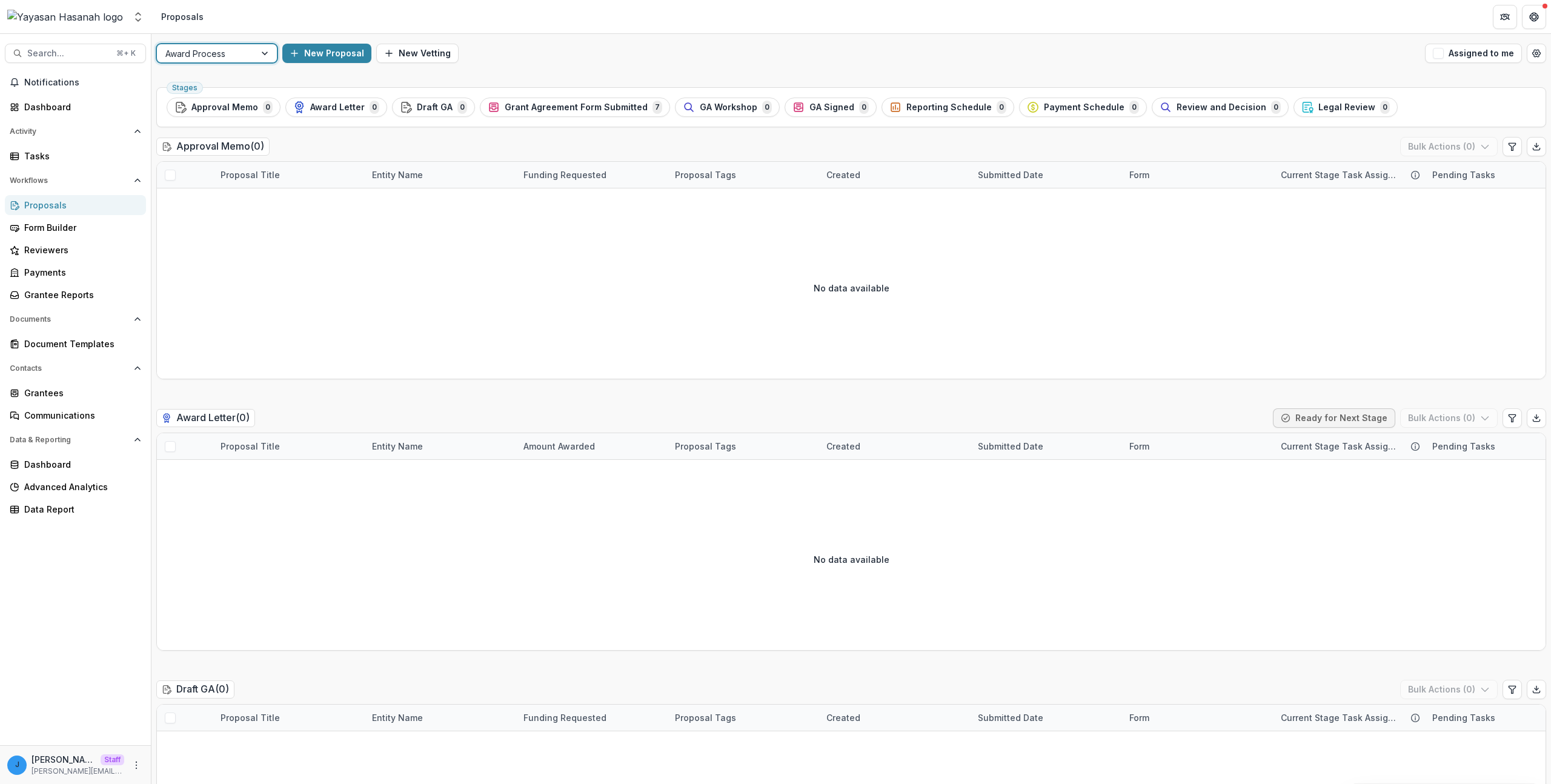
click at [248, 47] on div "Award Process" at bounding box center [206, 53] width 98 height 17
click at [240, 78] on div "Application + Due Diligence + Pitching Process" at bounding box center [216, 92] width 115 height 44
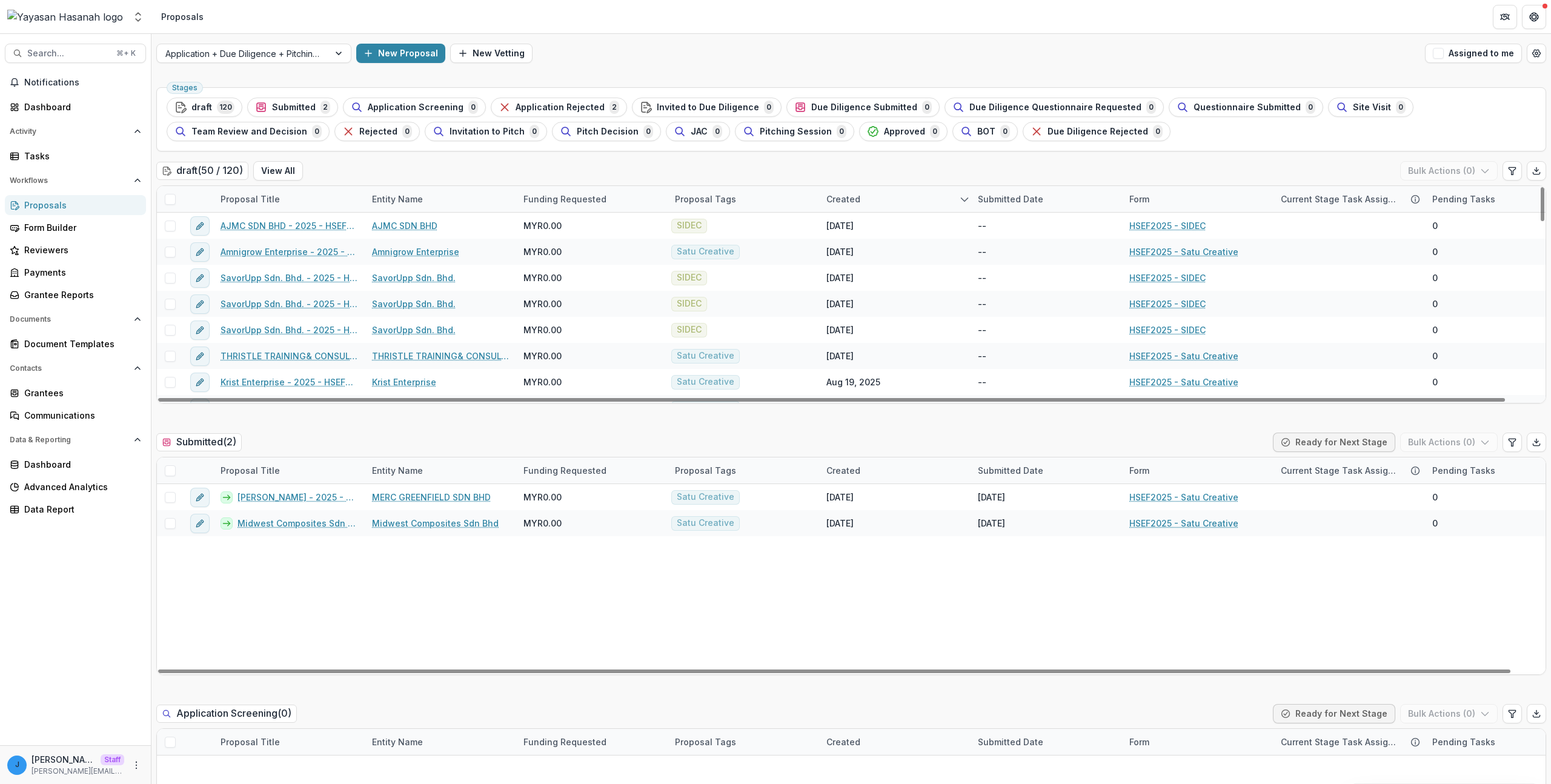
click at [425, 645] on div "ROSWATISHALINA BINTI ABDUL RAZAK - 2025 - HSEF2025 - Satu Creative MERC GREENFI…" at bounding box center [867, 578] width 1420 height 190
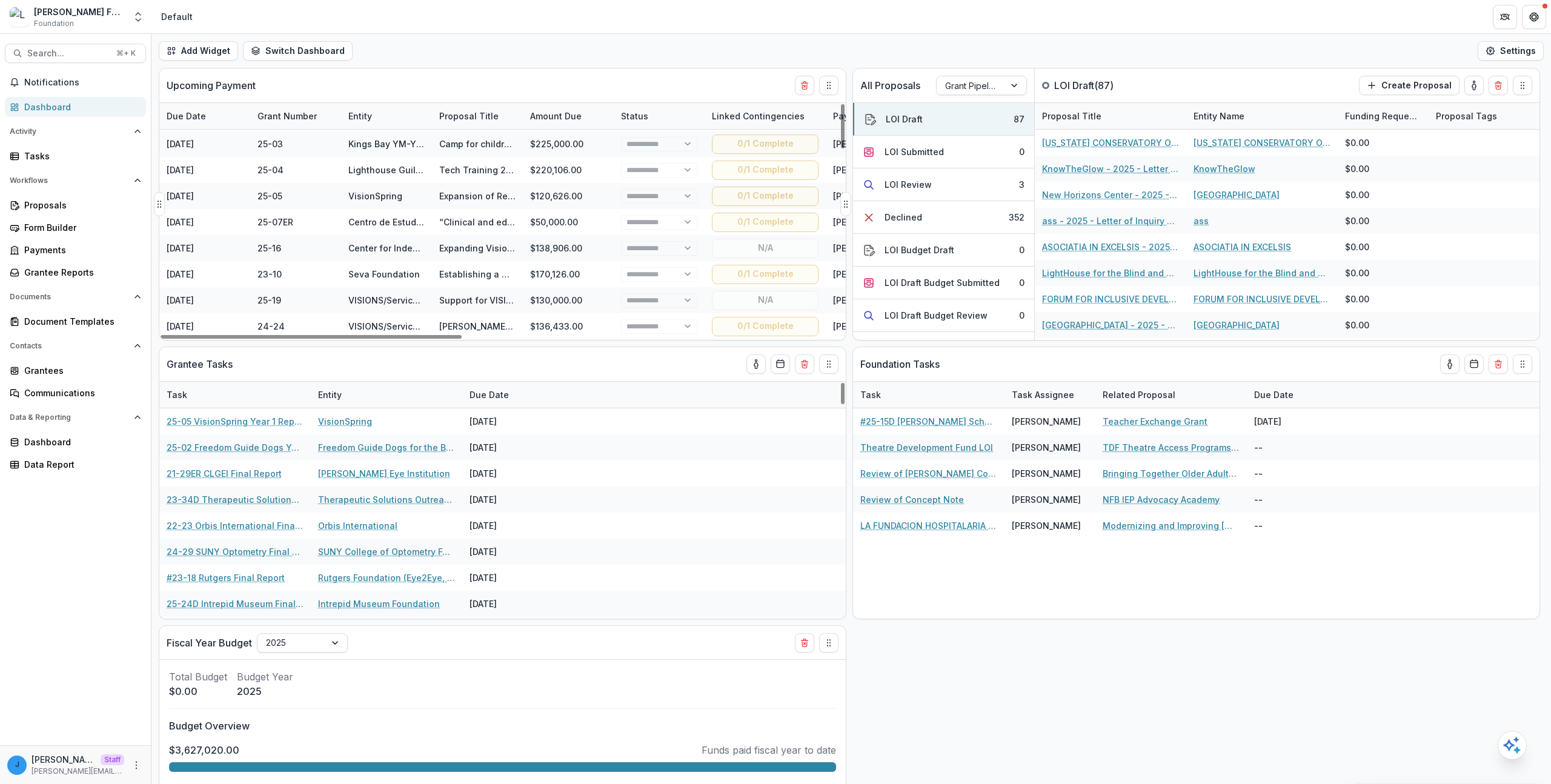
scroll to position [988, 0]
click at [68, 209] on div "Proposals" at bounding box center [80, 205] width 112 height 13
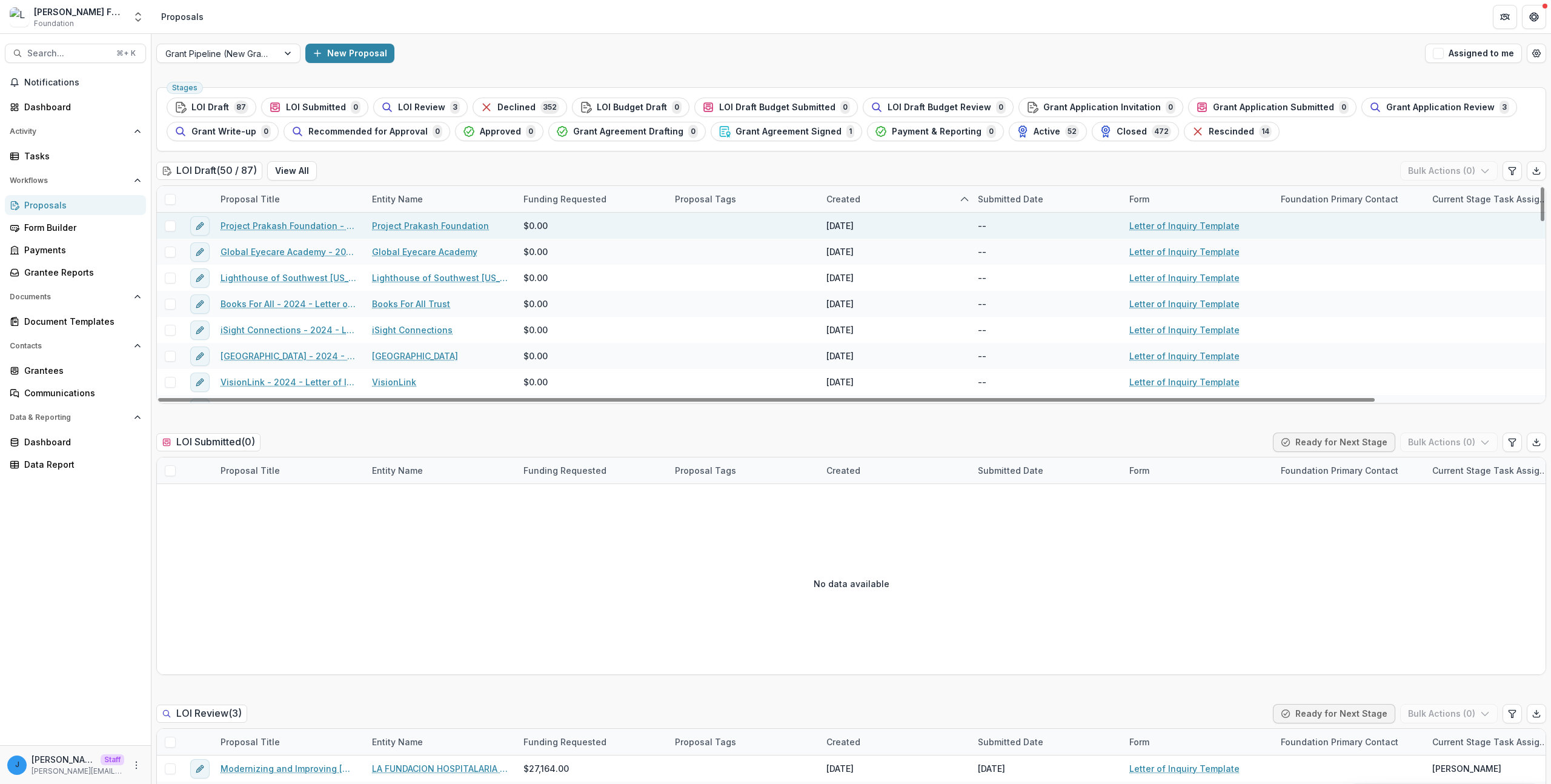
click at [397, 227] on link "Project Prakash Foundation" at bounding box center [430, 225] width 117 height 13
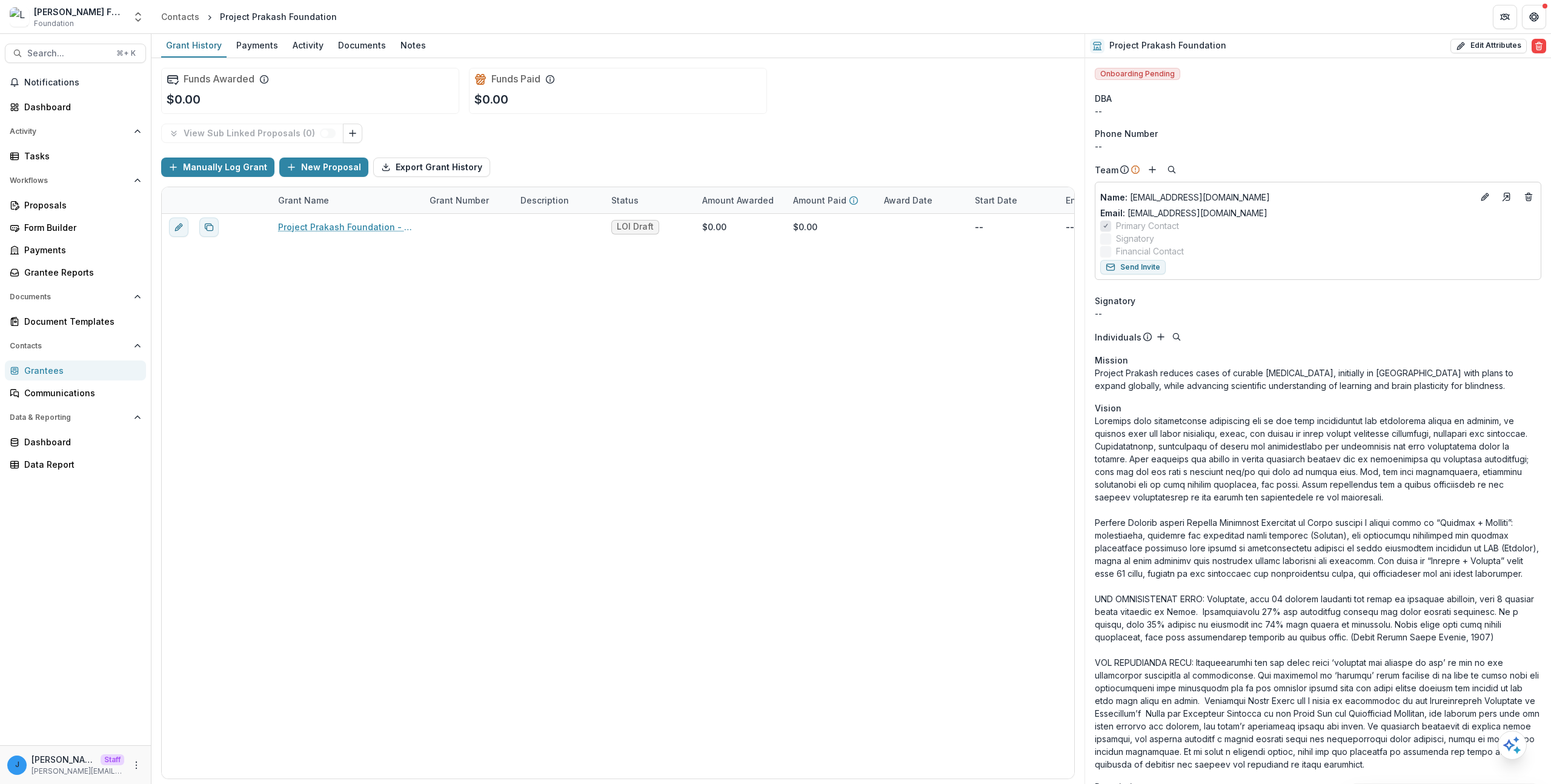
drag, startPoint x: 1268, startPoint y: 421, endPoint x: 1051, endPoint y: 482, distance: 225.4
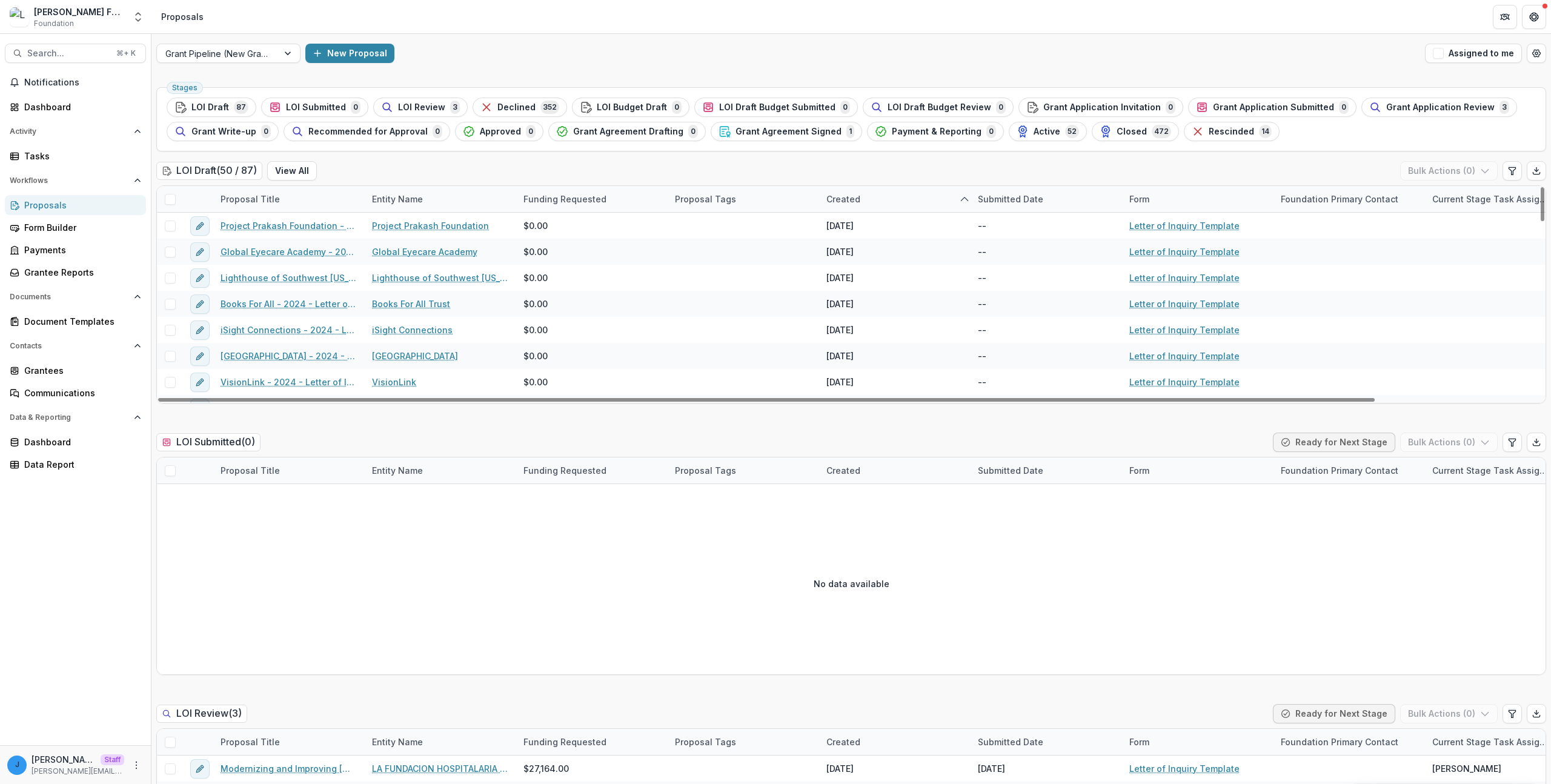
click at [240, 249] on link "Global Eyecare Academy - 2024 - Letter of Inquiry Template" at bounding box center [289, 252] width 137 height 13
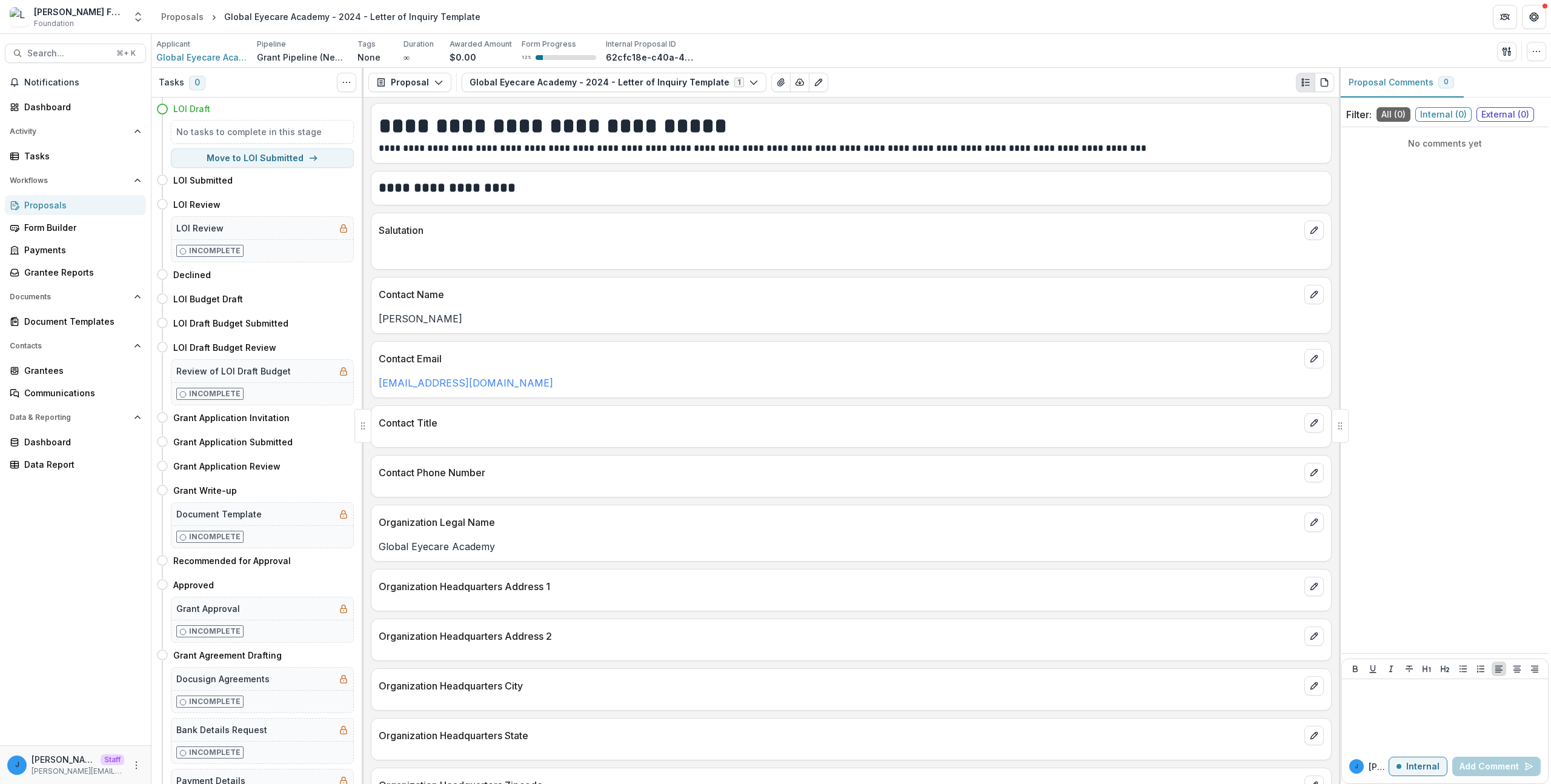
scroll to position [2, 0]
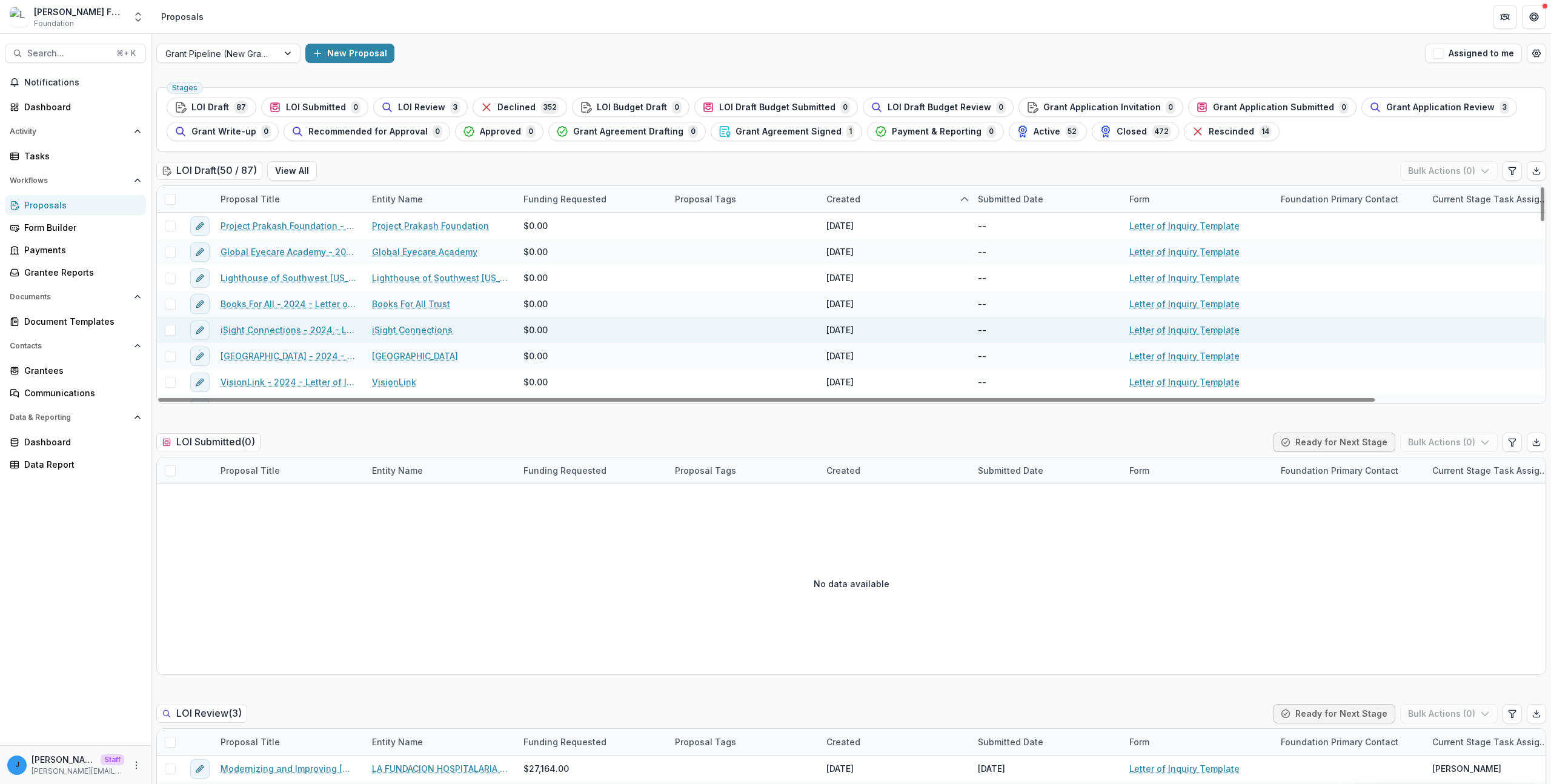
click at [401, 328] on link "iSight Connections" at bounding box center [412, 330] width 80 height 13
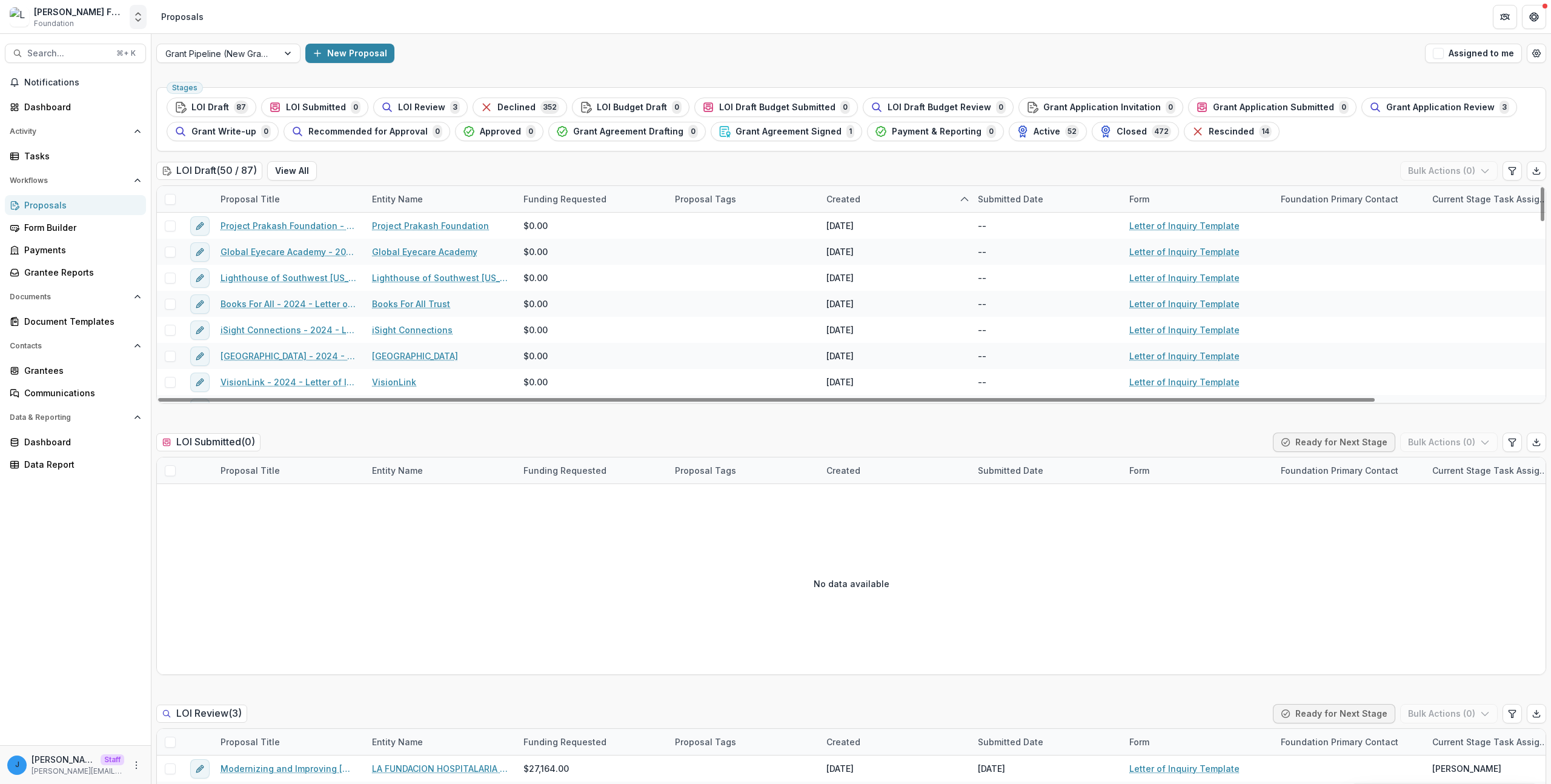
click at [138, 20] on icon "Open entity switcher" at bounding box center [138, 17] width 12 height 12
click at [138, 19] on icon "Open entity switcher" at bounding box center [138, 17] width 12 height 12
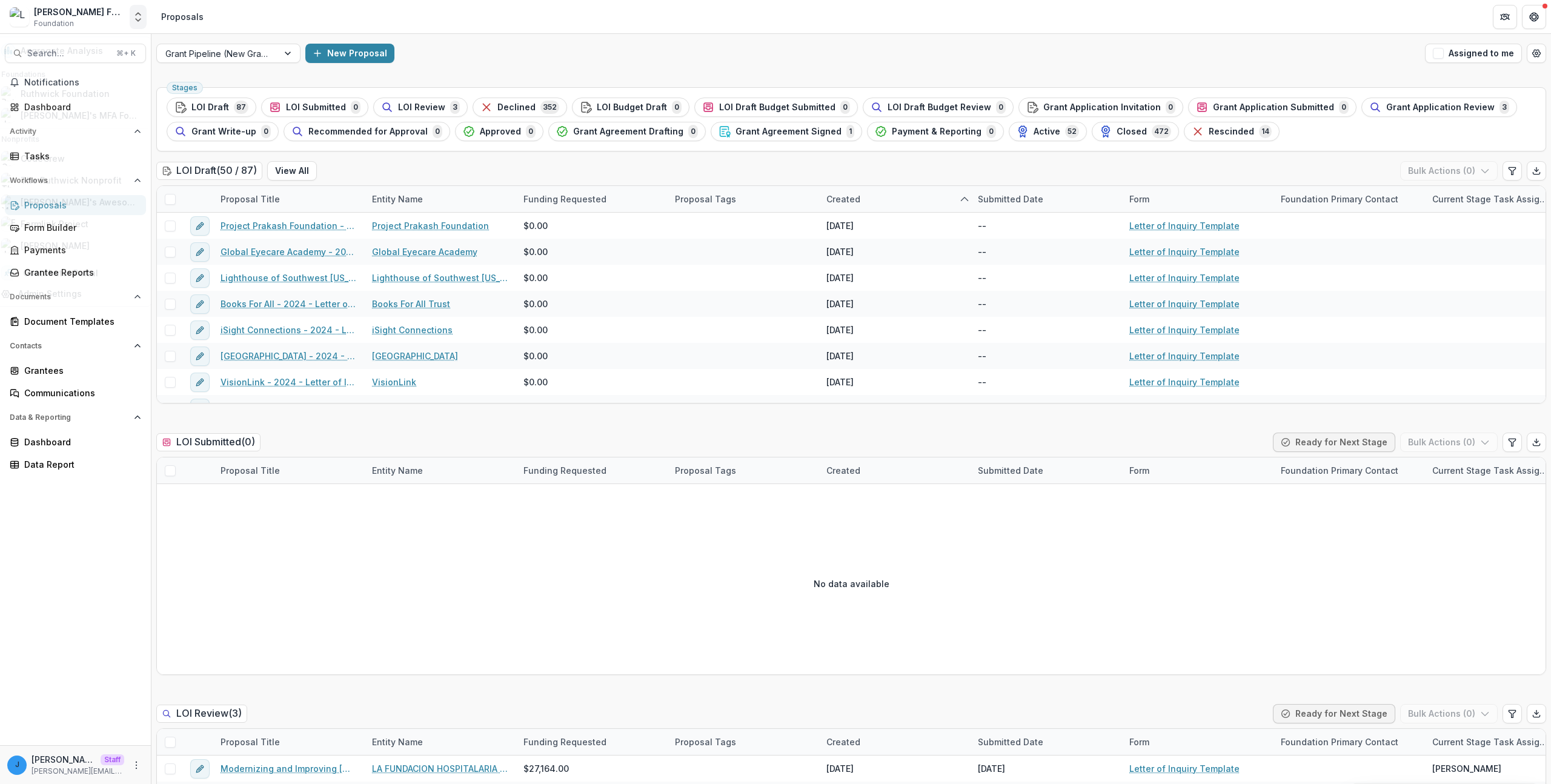
click at [138, 19] on icon "Open entity switcher" at bounding box center [138, 17] width 12 height 12
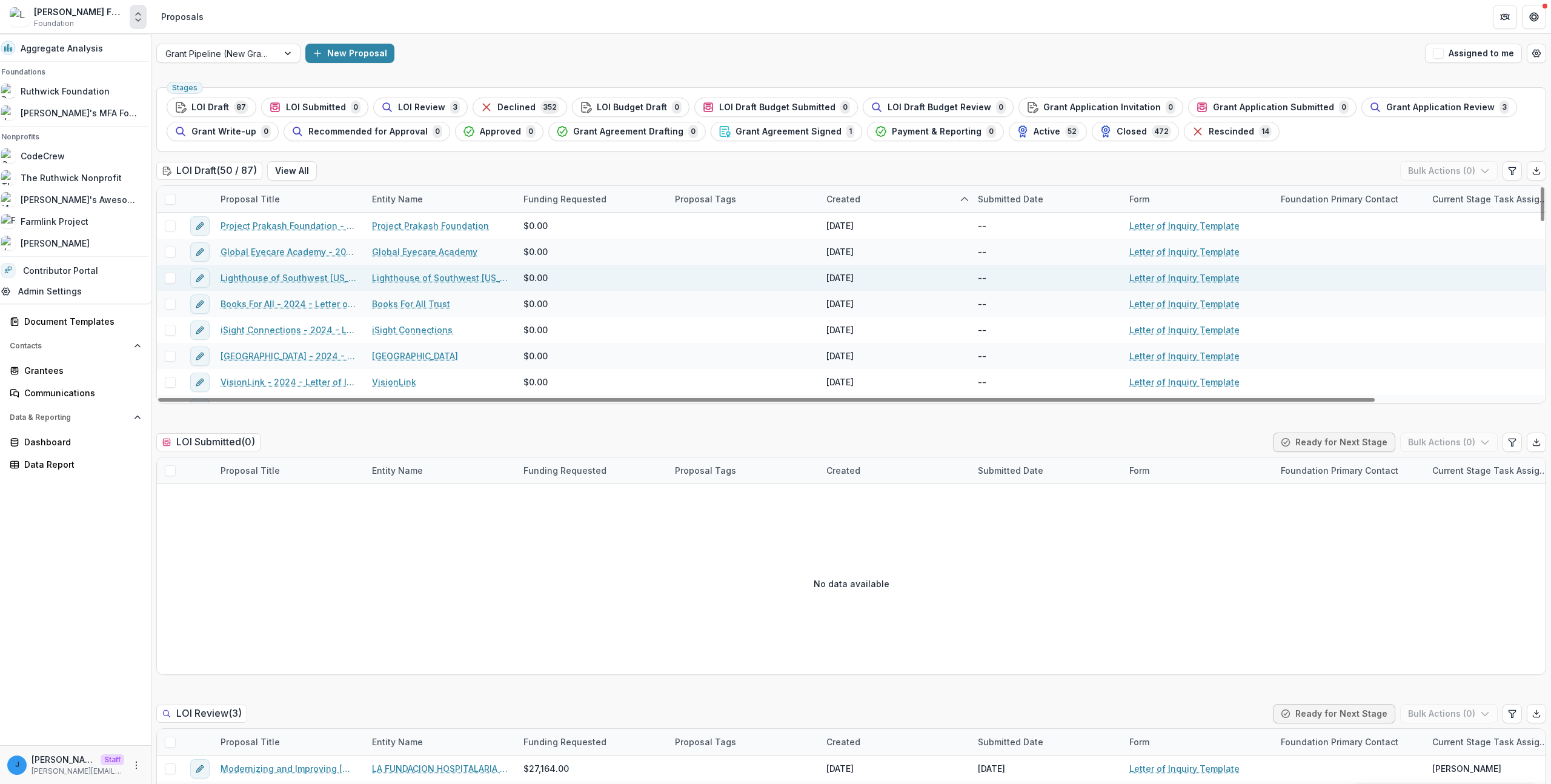
click at [609, 287] on div "$0.00" at bounding box center [592, 277] width 152 height 26
click at [413, 281] on link "Lighthouse of Southwest Florida, Inc." at bounding box center [440, 277] width 137 height 13
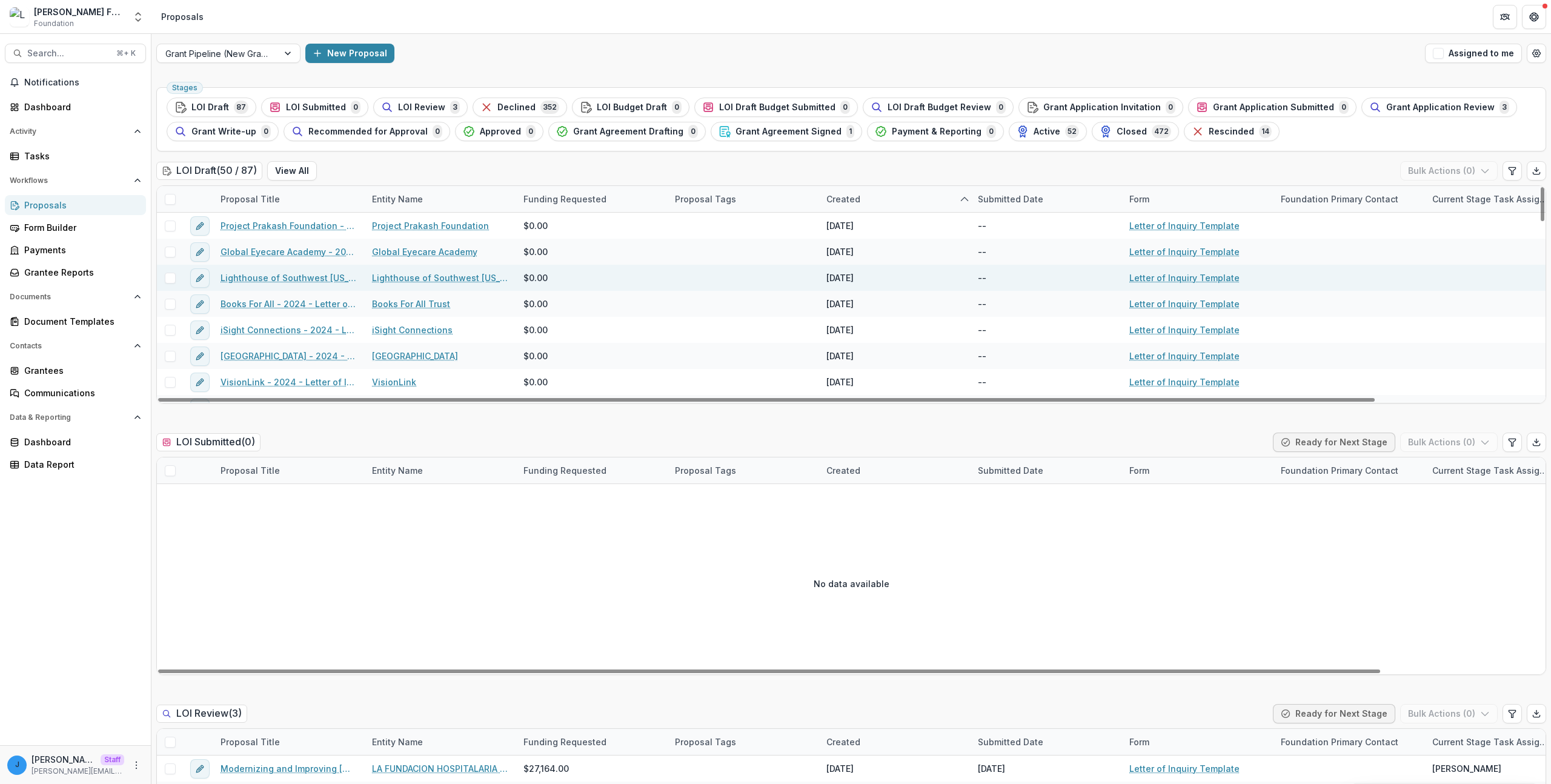
click at [295, 279] on link "Lighthouse of Southwest Florida, Inc. - 2024 - Letter of Inquiry Template" at bounding box center [289, 277] width 137 height 13
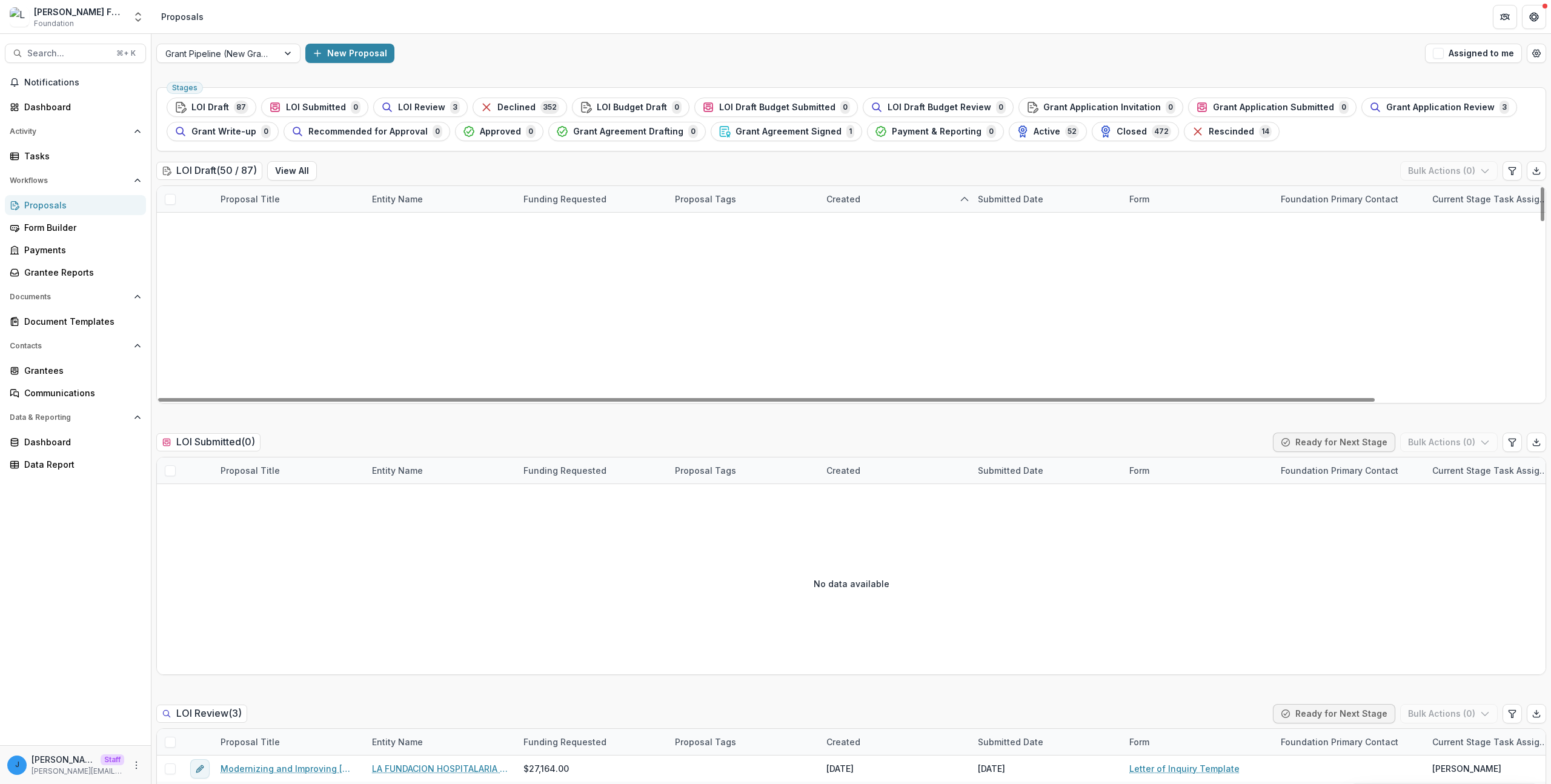
scroll to position [797, 0]
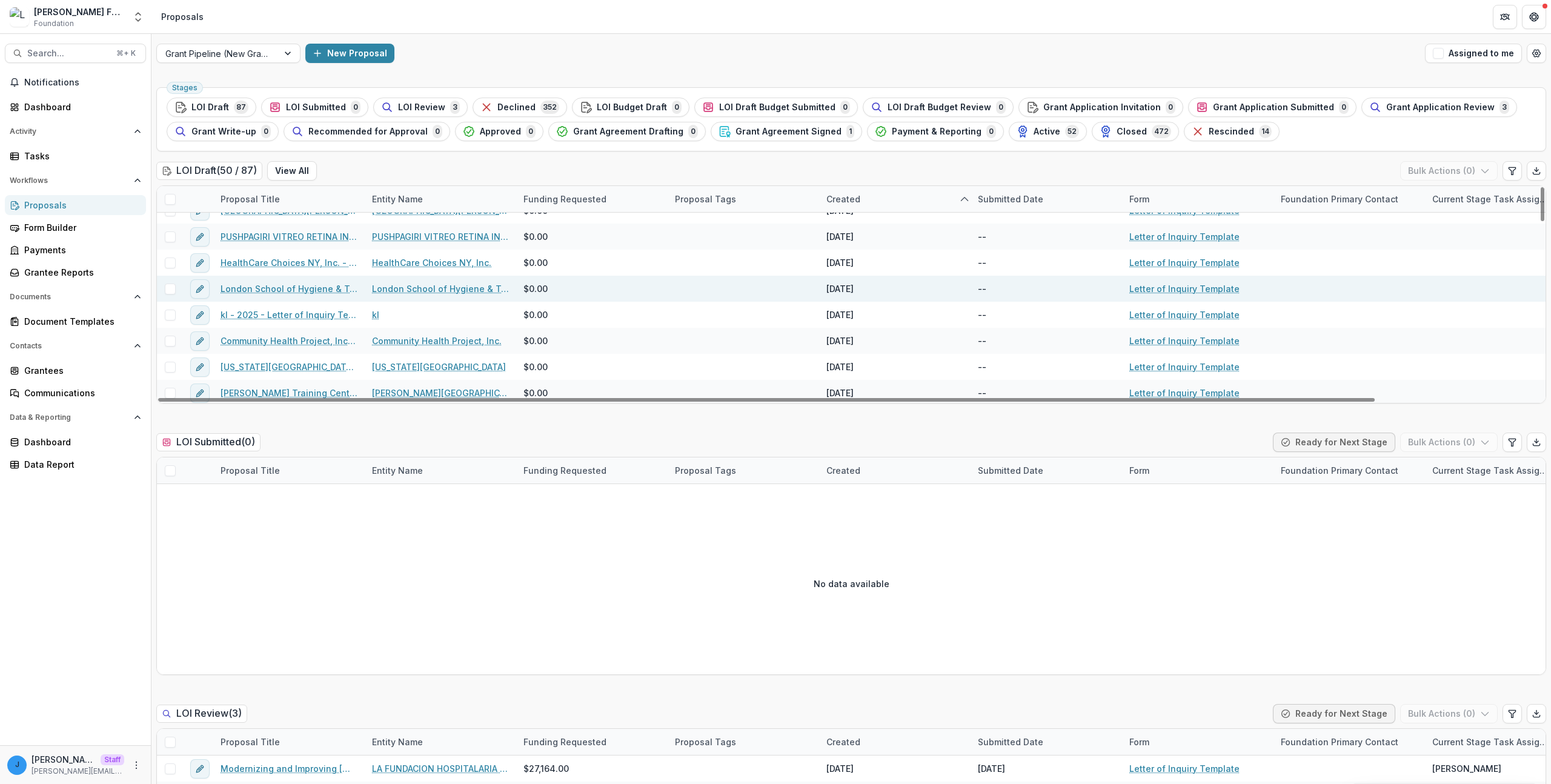
click at [409, 285] on link "London School of Hygiene & Tropical Medicine" at bounding box center [440, 288] width 137 height 13
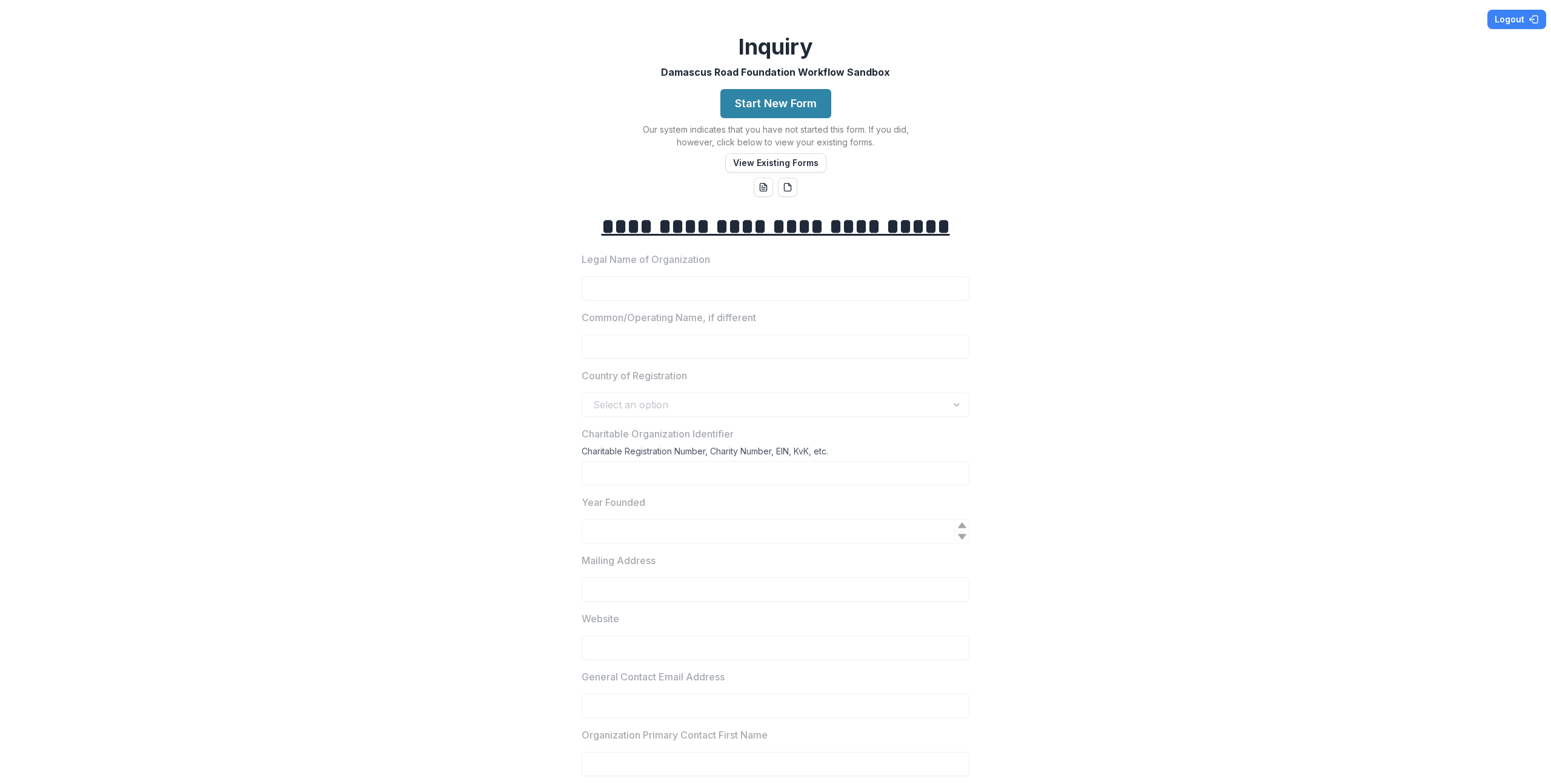
click at [503, 80] on div "**********" at bounding box center [775, 392] width 1551 height 784
click at [419, 71] on div "**********" at bounding box center [775, 392] width 1551 height 784
click at [759, 192] on button "word-download" at bounding box center [763, 187] width 20 height 20
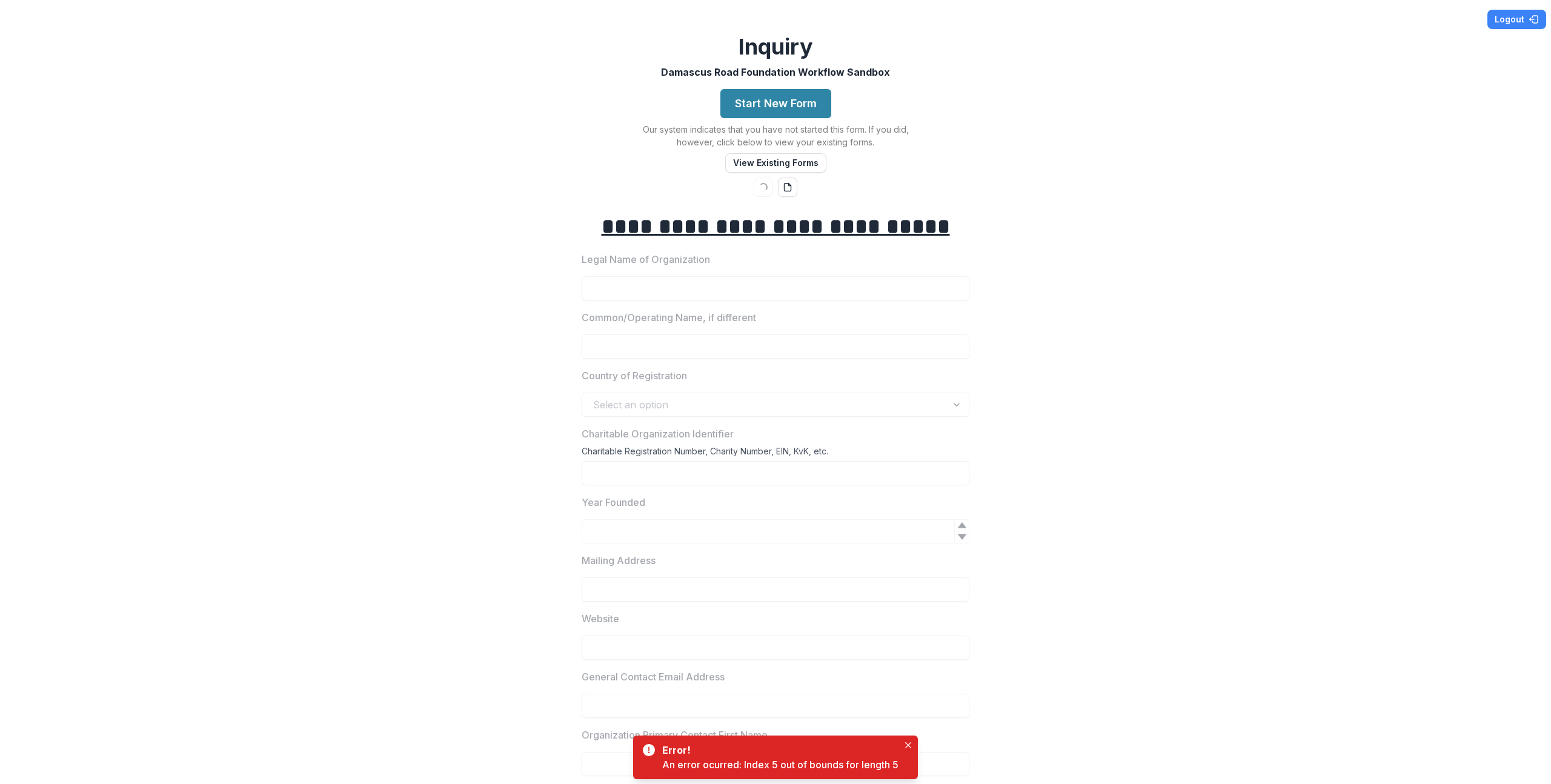
click at [1065, 130] on div "**********" at bounding box center [775, 392] width 1551 height 784
